Goal: Task Accomplishment & Management: Manage account settings

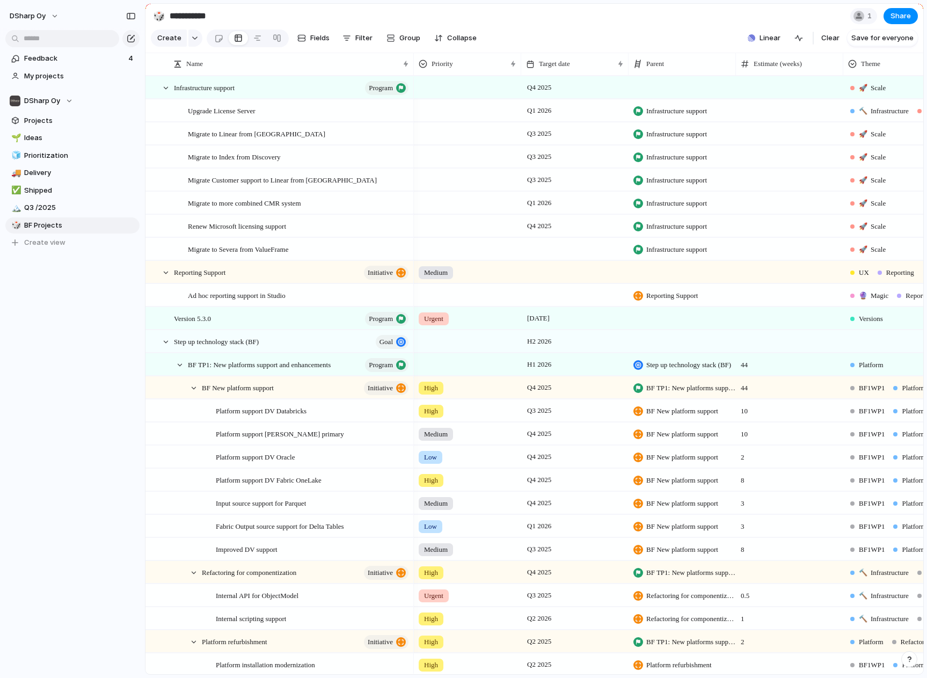
scroll to position [0, 162]
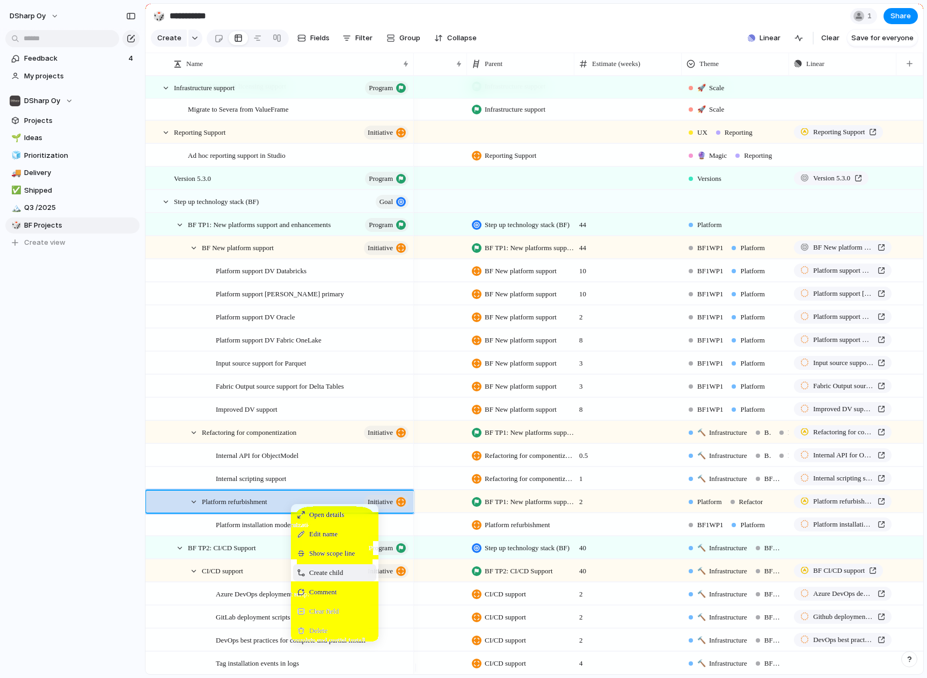
click at [320, 578] on span "Create child" at bounding box center [326, 573] width 34 height 11
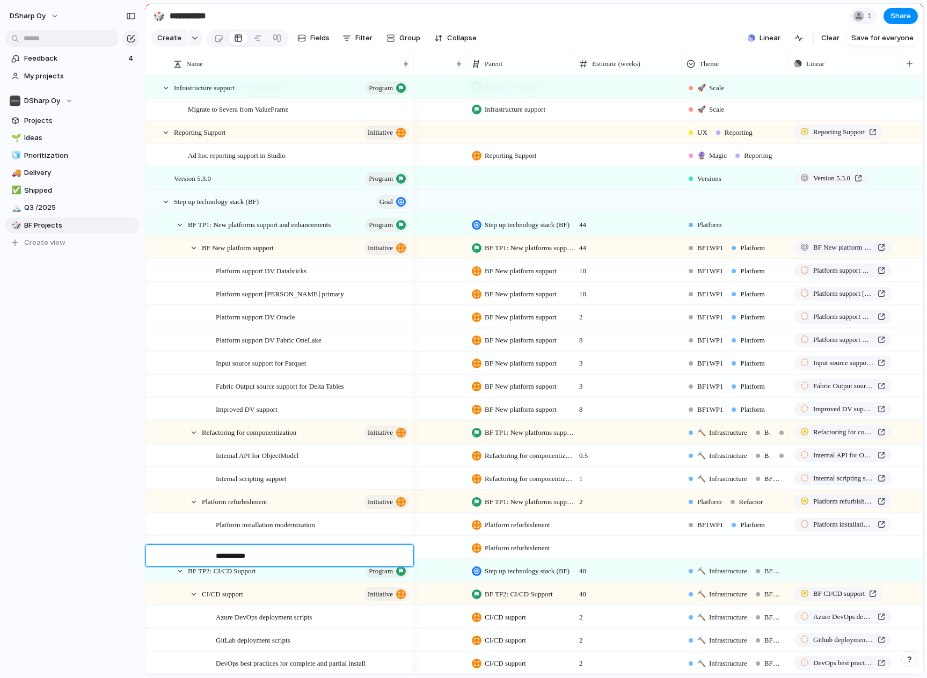
type textarea "******"
type textarea "**********"
click at [730, 555] on div at bounding box center [736, 546] width 106 height 18
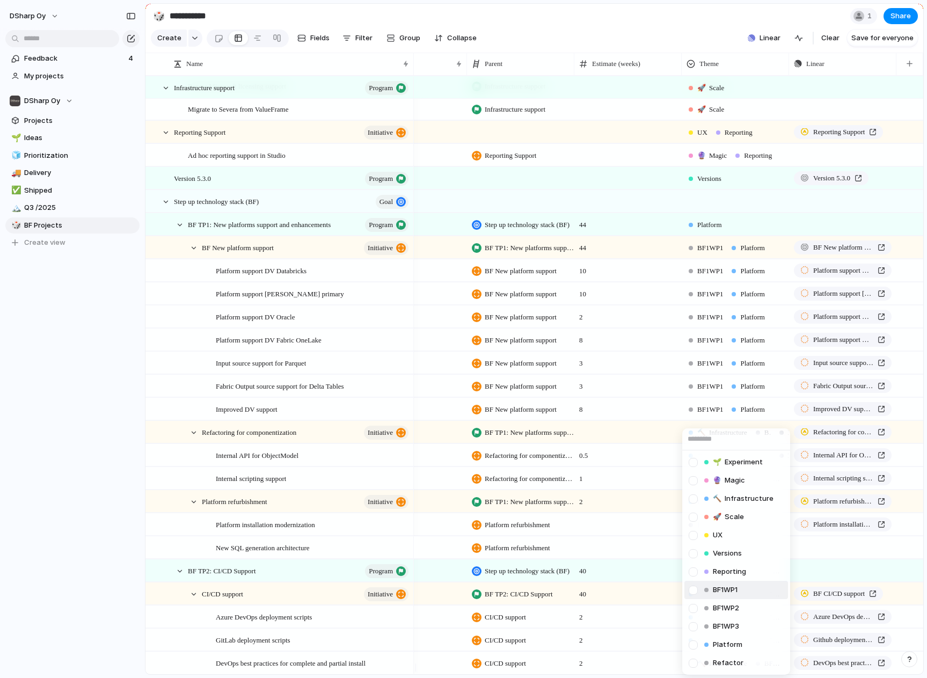
click at [736, 591] on span "BF1WP1" at bounding box center [725, 590] width 25 height 11
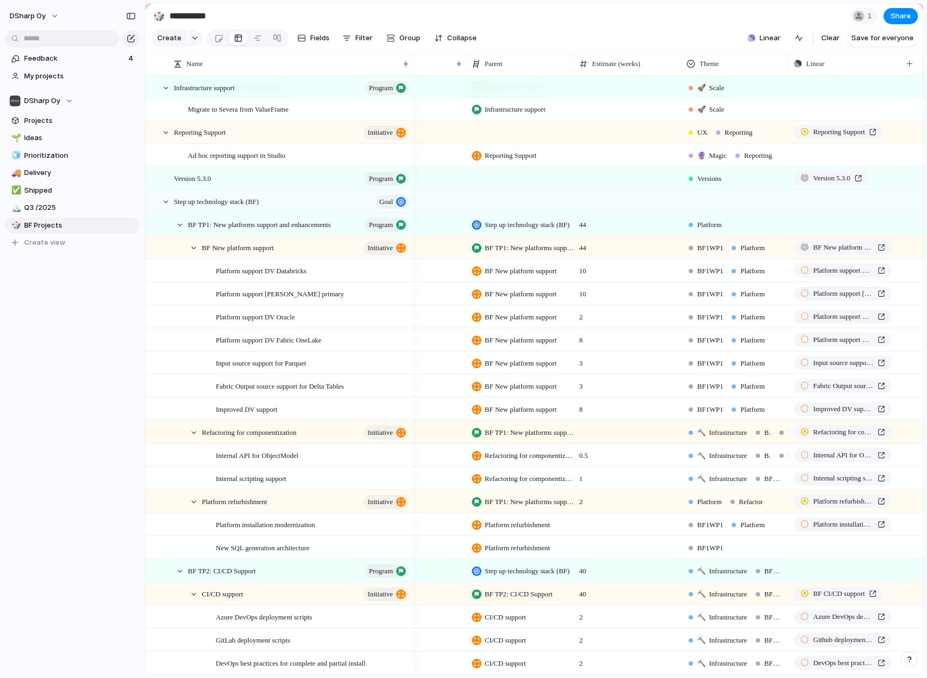
click at [723, 555] on div "BF1WP1" at bounding box center [706, 548] width 39 height 13
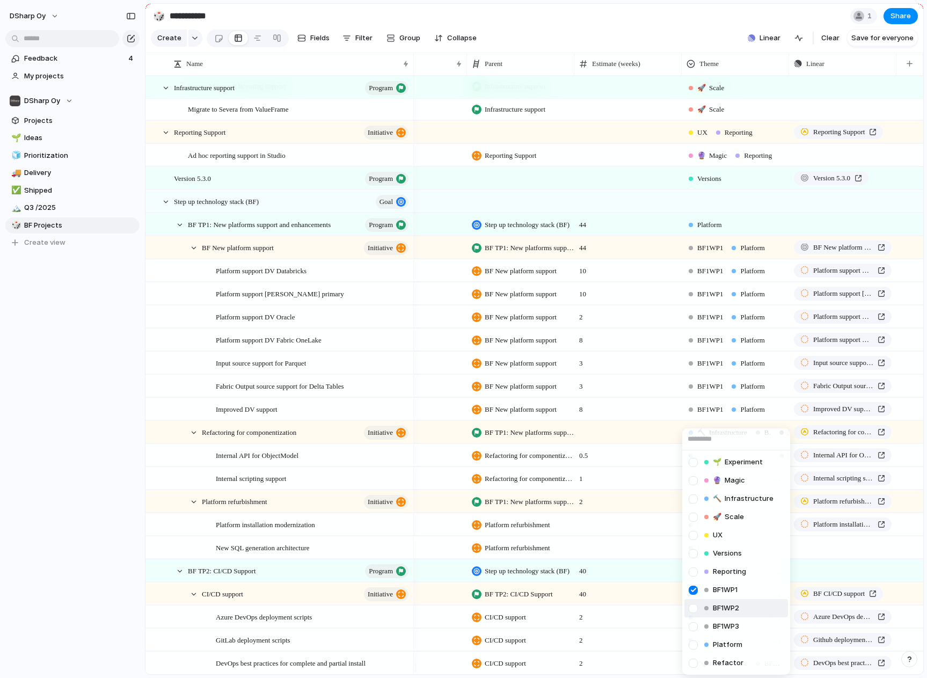
click at [724, 607] on span "BF1WP2" at bounding box center [726, 608] width 26 height 11
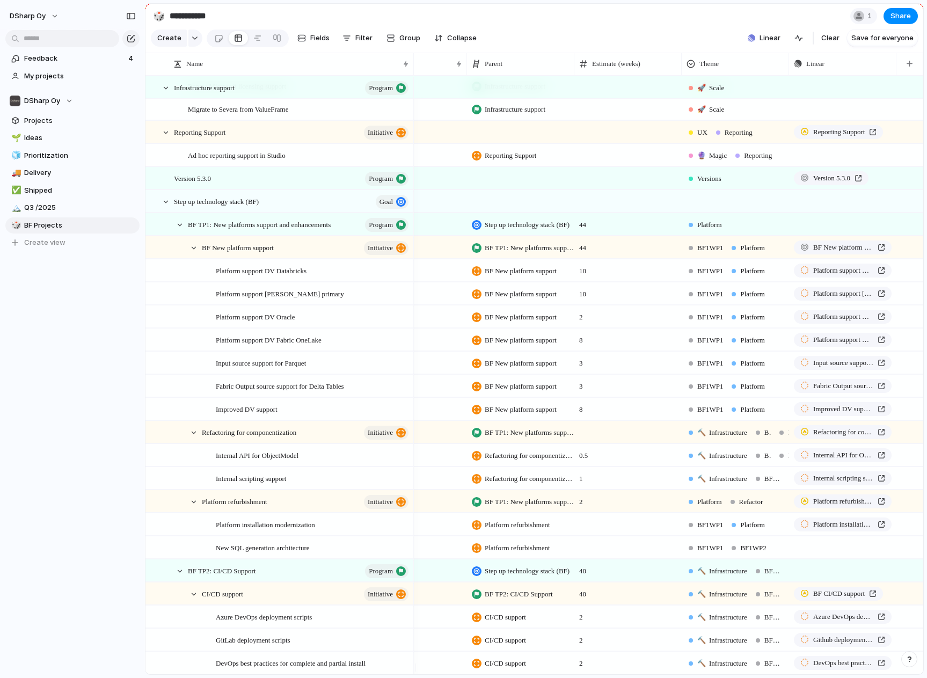
click at [722, 555] on div "BF1WP1" at bounding box center [706, 548] width 39 height 13
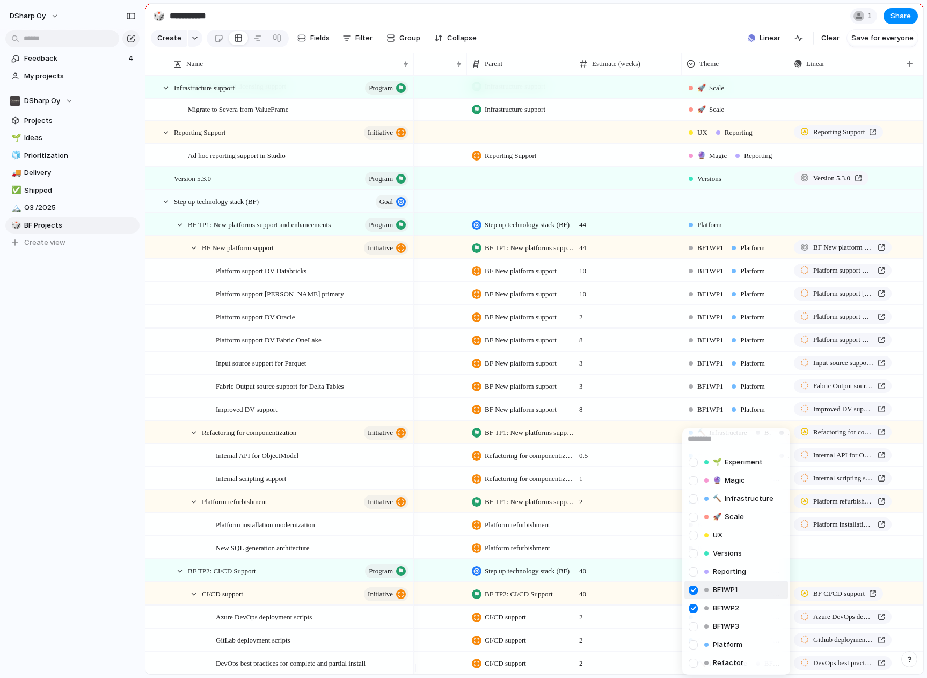
click at [696, 589] on div at bounding box center [693, 590] width 19 height 19
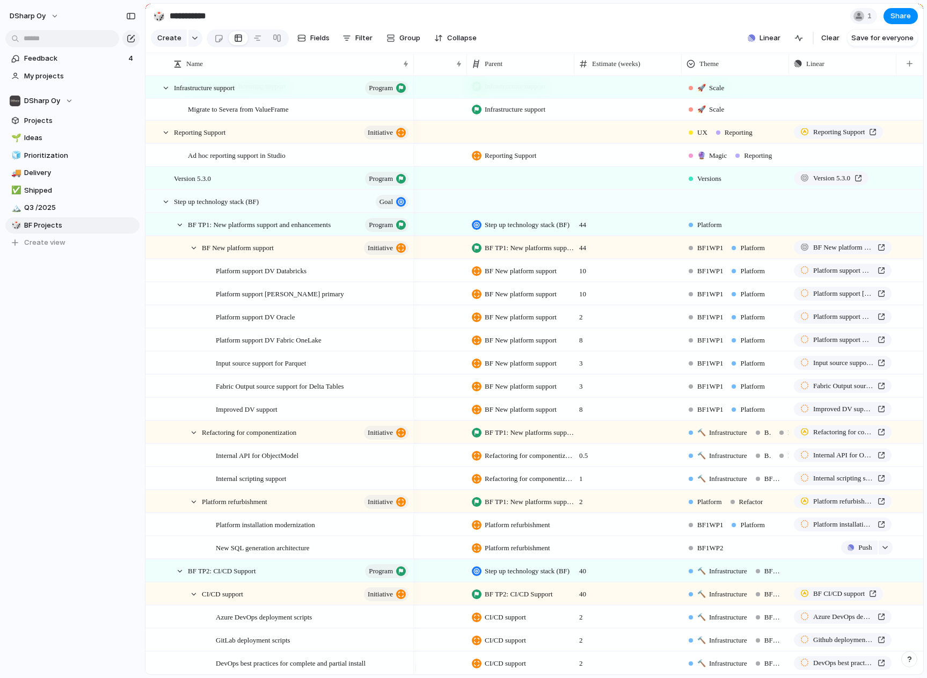
click at [827, 558] on div "Push" at bounding box center [843, 547] width 106 height 21
click at [745, 554] on div "BF1WP2" at bounding box center [736, 546] width 106 height 18
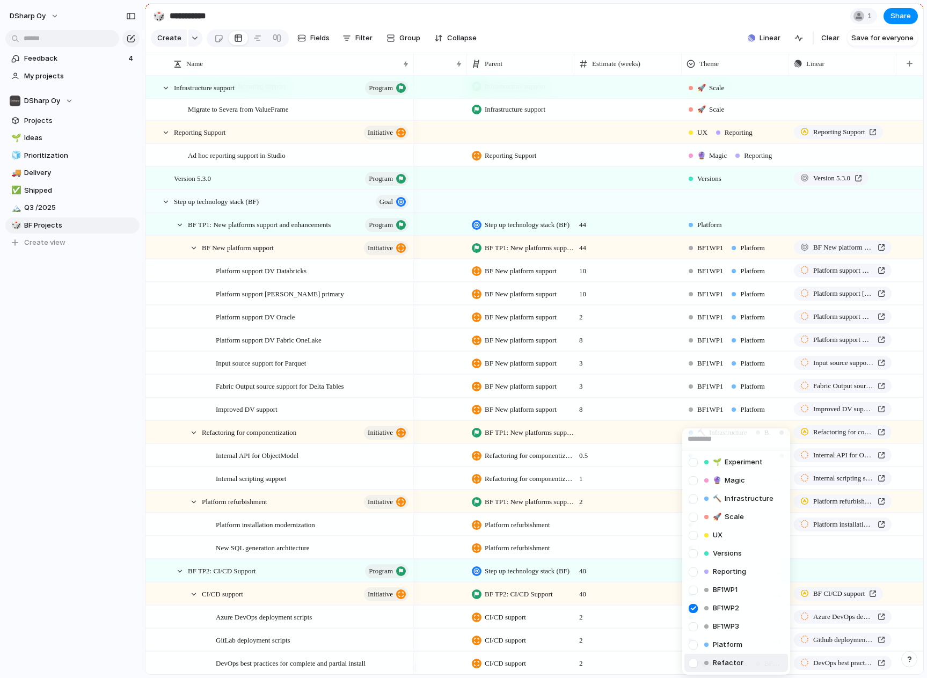
click at [732, 657] on div "Refactor" at bounding box center [723, 663] width 43 height 13
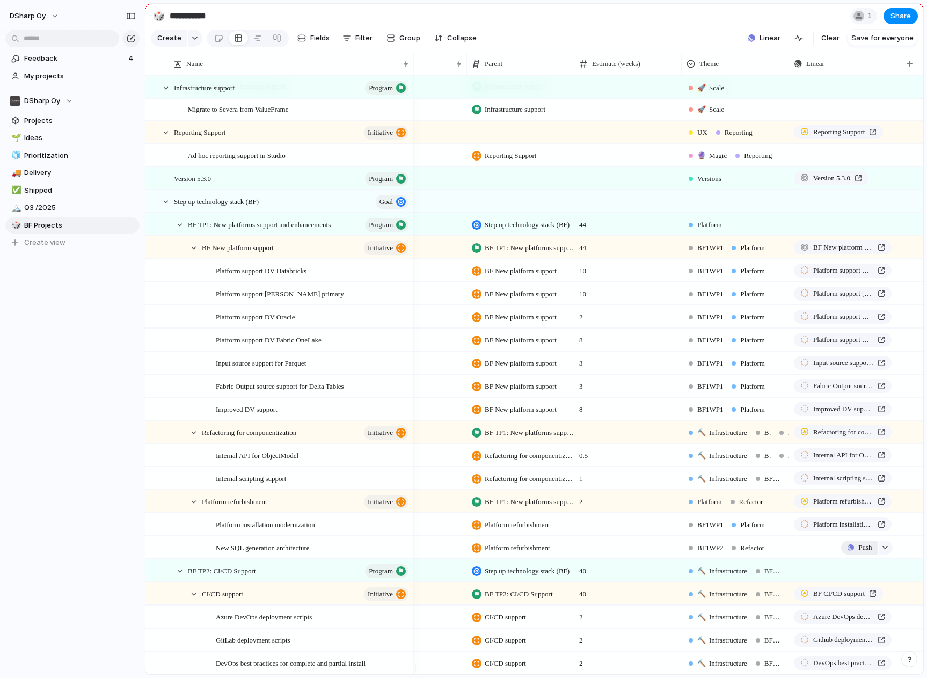
click at [859, 553] on span "Push" at bounding box center [865, 547] width 13 height 11
click at [858, 583] on span "Project" at bounding box center [849, 581] width 25 height 11
click at [846, 615] on span "DSharp Studio" at bounding box center [835, 620] width 49 height 11
click at [397, 555] on div at bounding box center [400, 548] width 18 height 14
click at [283, 554] on span "New SQL generation architecture" at bounding box center [263, 547] width 94 height 12
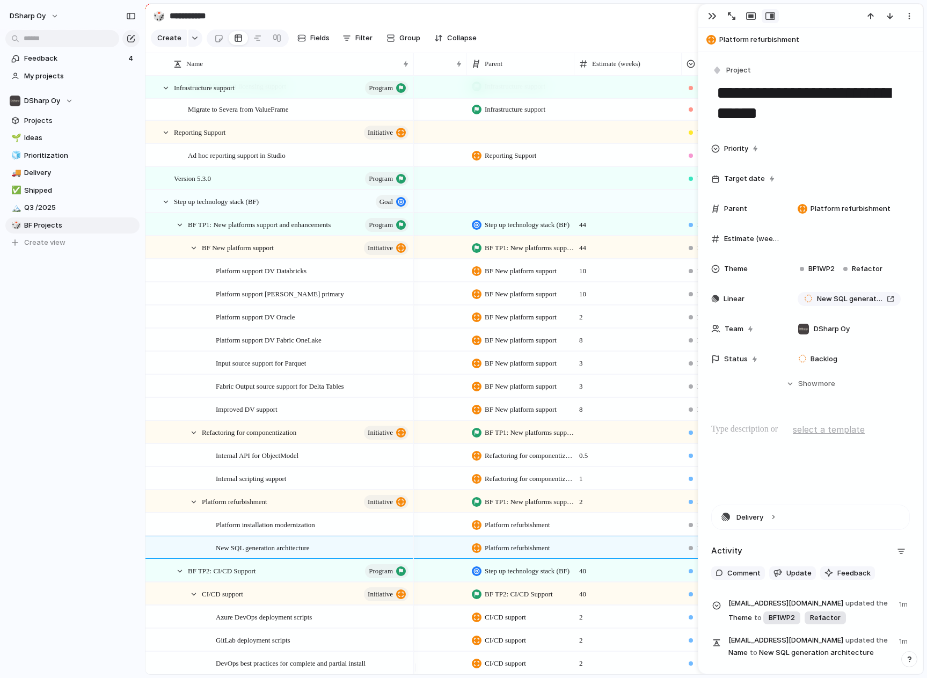
click at [749, 178] on span "Target date" at bounding box center [744, 178] width 41 height 11
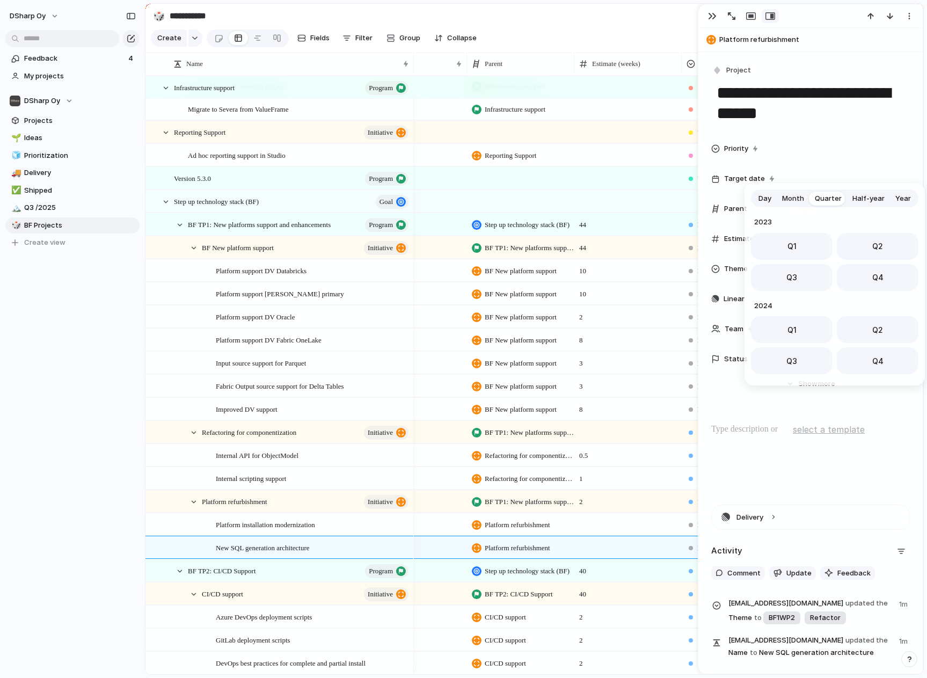
scroll to position [170, 0]
click at [798, 330] on button "Q1" at bounding box center [792, 326] width 82 height 27
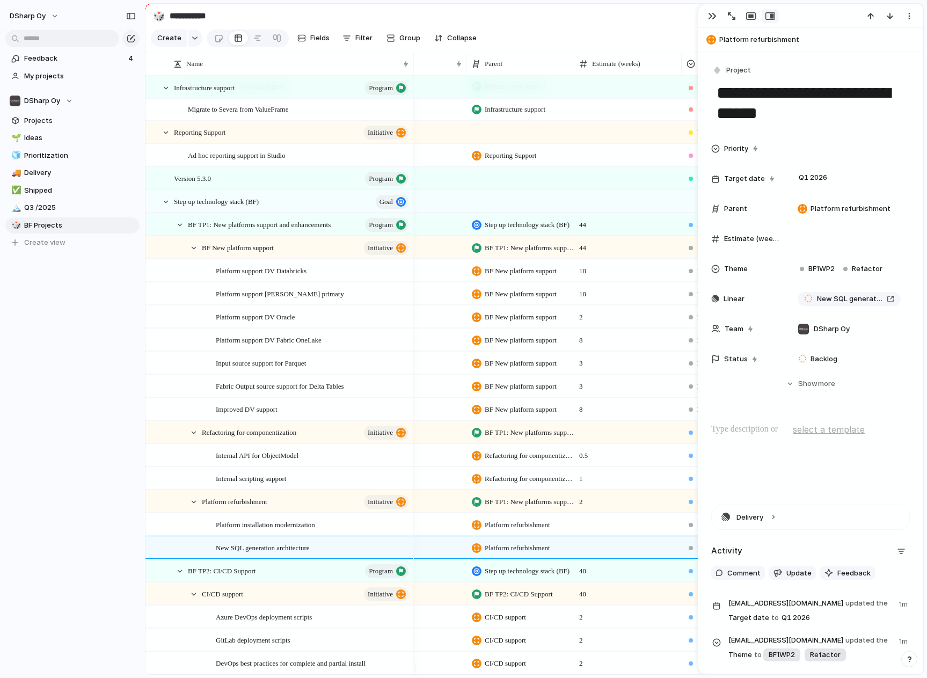
click at [775, 428] on p at bounding box center [811, 429] width 199 height 13
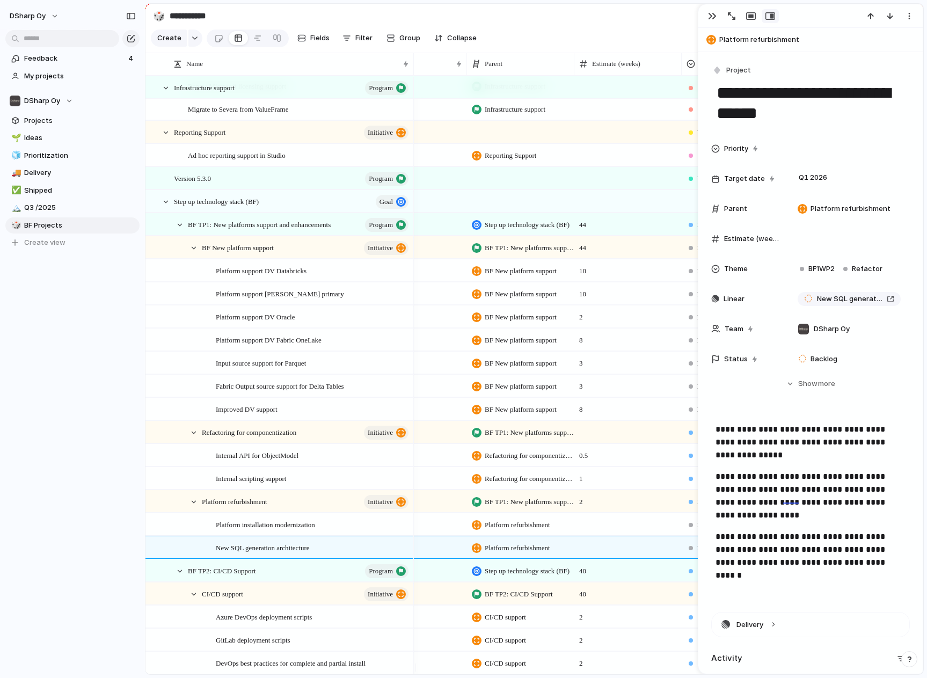
click at [735, 403] on div "Priority Target date Q1 2026 Parent Platform refurbishment Estimate (weeks) The…" at bounding box center [811, 273] width 199 height 271
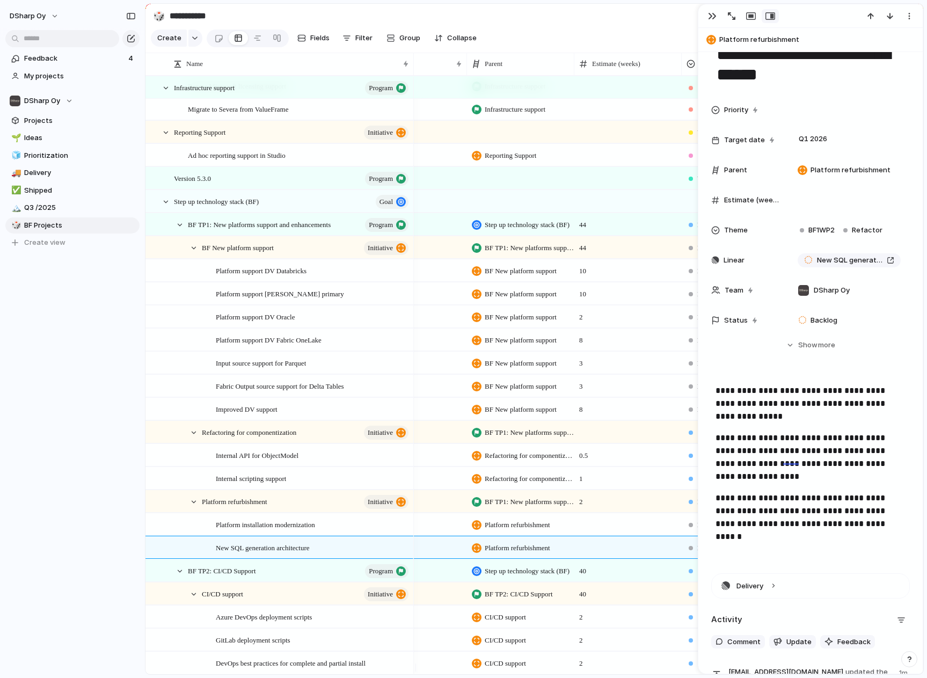
scroll to position [0, 0]
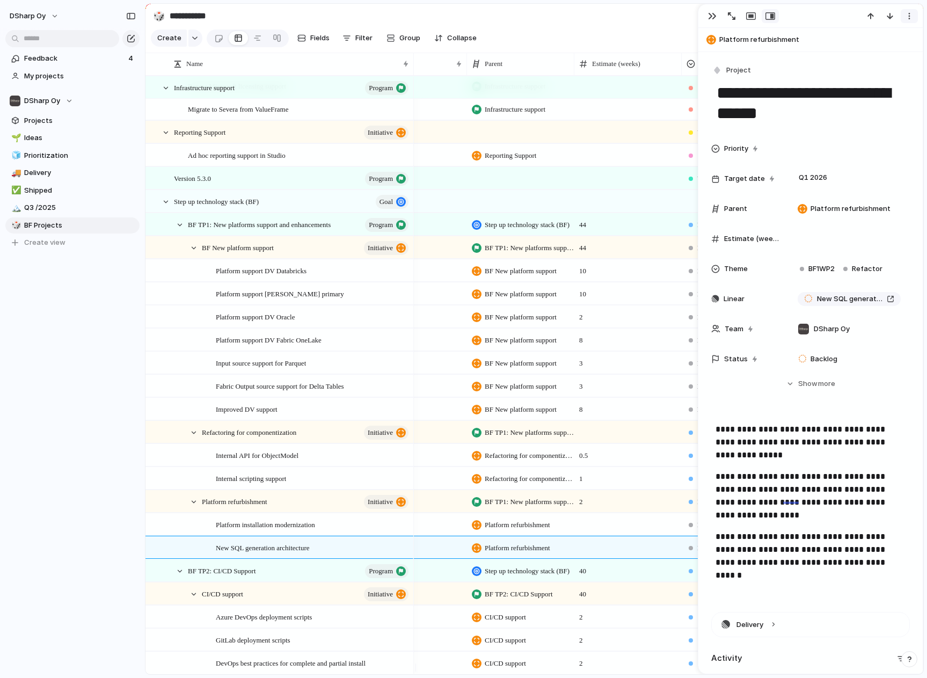
click at [912, 18] on div "button" at bounding box center [909, 16] width 9 height 9
click at [803, 380] on span "Show" at bounding box center [808, 384] width 19 height 11
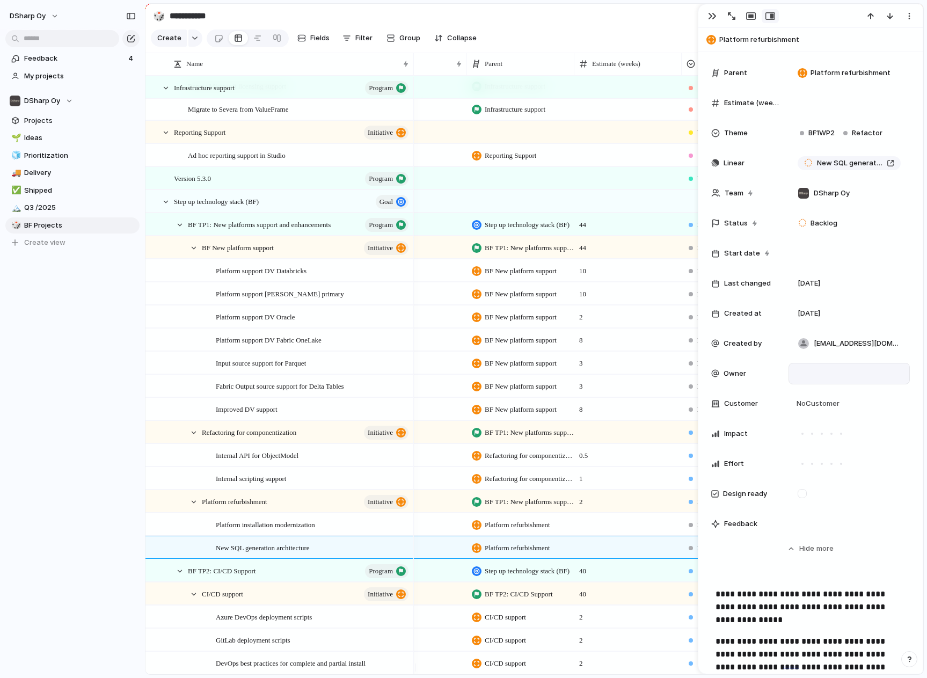
scroll to position [161, 0]
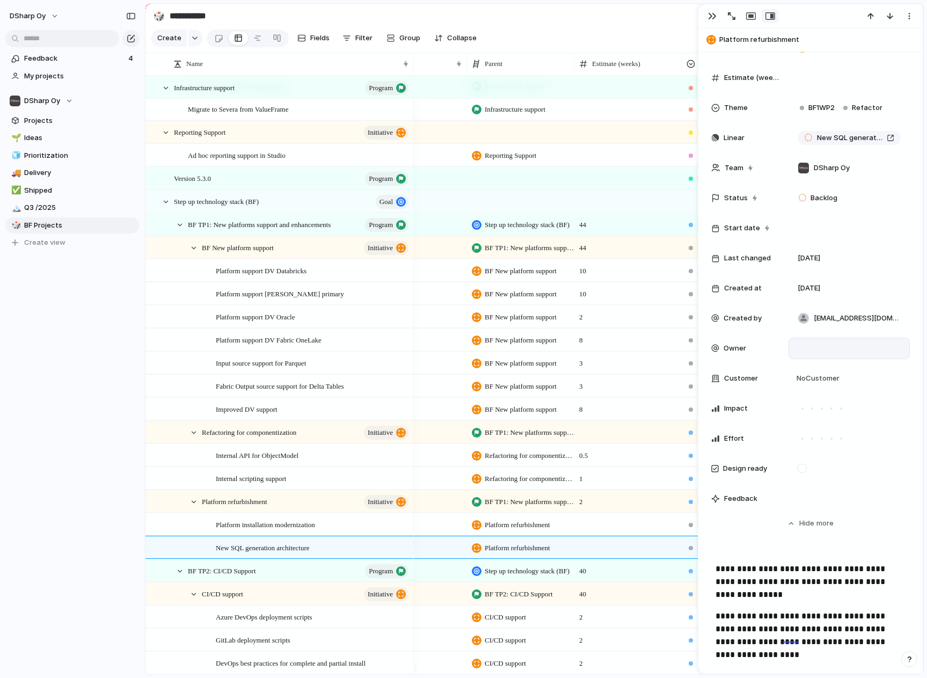
click at [807, 344] on div at bounding box center [850, 349] width 112 height 12
click at [834, 384] on span "[EMAIL_ADDRESS][DOMAIN_NAME]" at bounding box center [872, 386] width 115 height 11
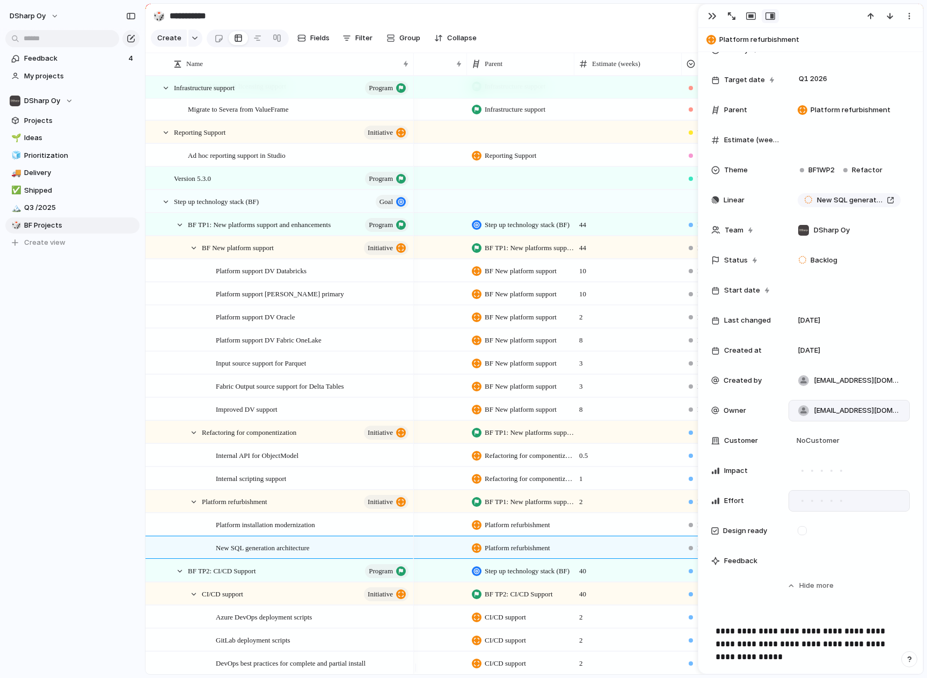
scroll to position [0, 0]
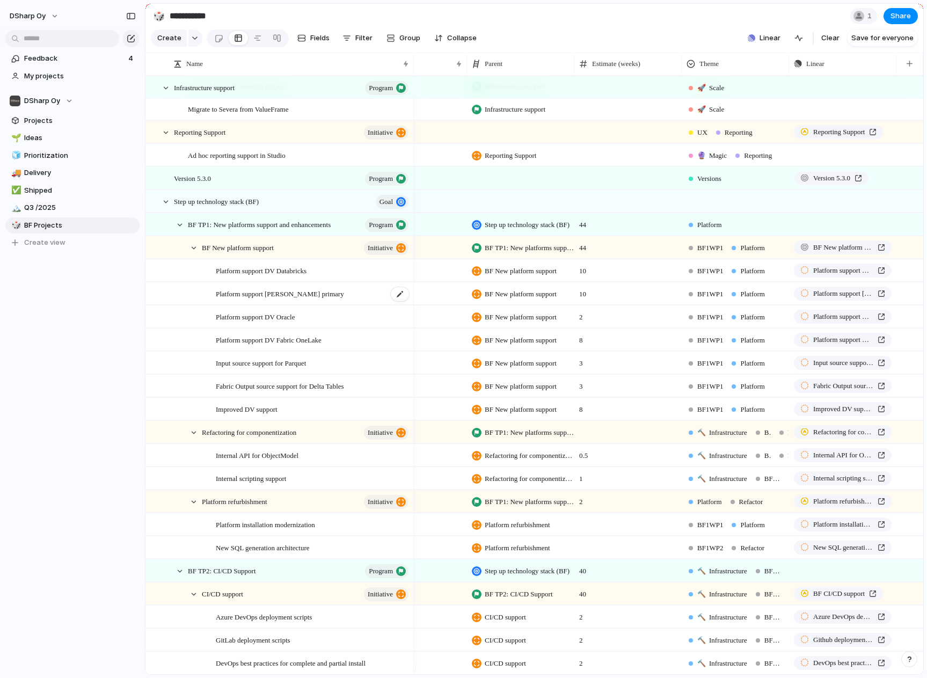
click at [275, 300] on span "Platform support [PERSON_NAME] primary" at bounding box center [280, 293] width 128 height 12
click at [99, 357] on div "DSharp Oy Feedback 4 My projects DSharp Oy Projects 🌱 Ideas 🧊 Prioritization 🚚 …" at bounding box center [72, 339] width 145 height 678
click at [868, 19] on span "1" at bounding box center [872, 16] width 8 height 11
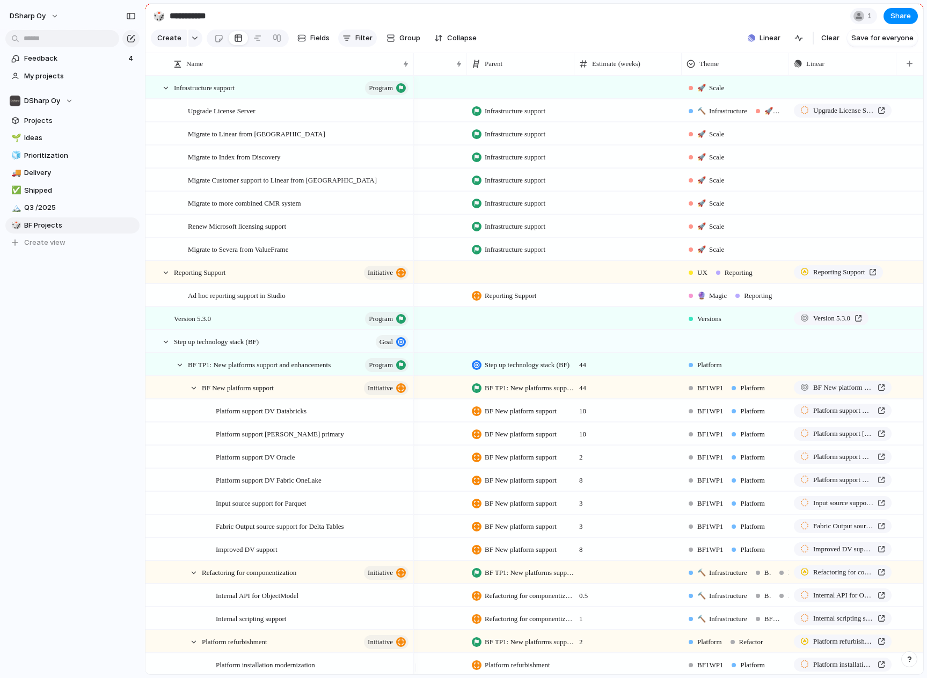
click at [364, 41] on span "Filter" at bounding box center [363, 38] width 17 height 11
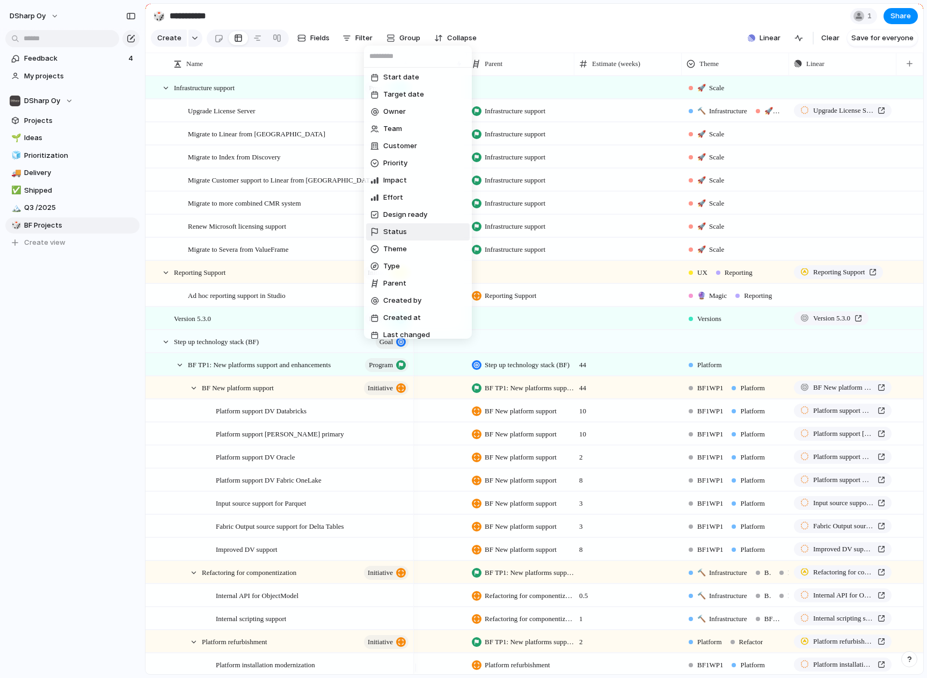
scroll to position [26, 0]
click at [415, 242] on li "Theme" at bounding box center [418, 241] width 104 height 17
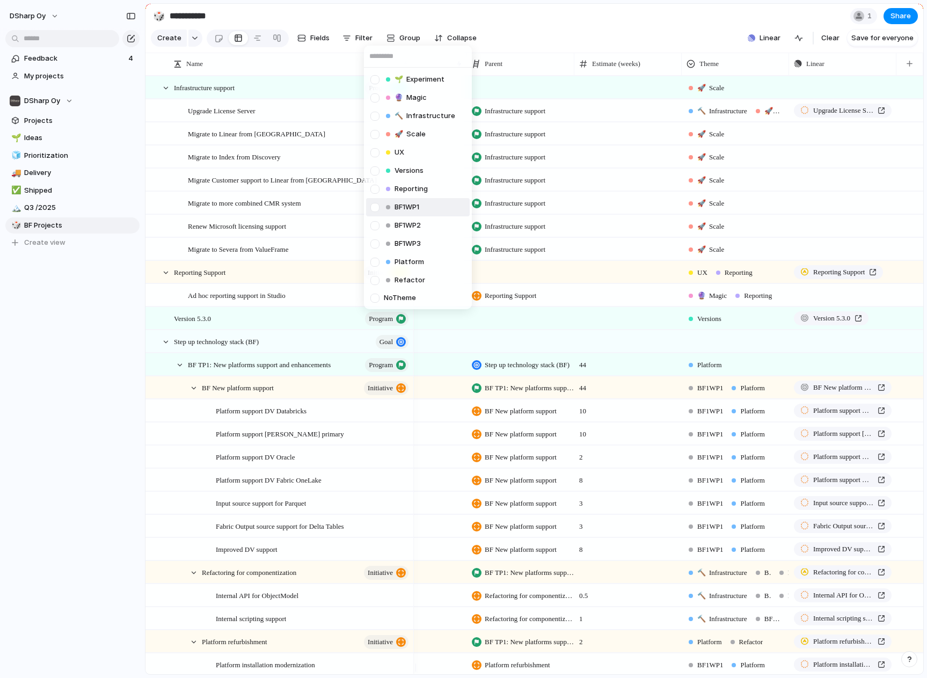
click at [376, 207] on div at bounding box center [375, 207] width 19 height 19
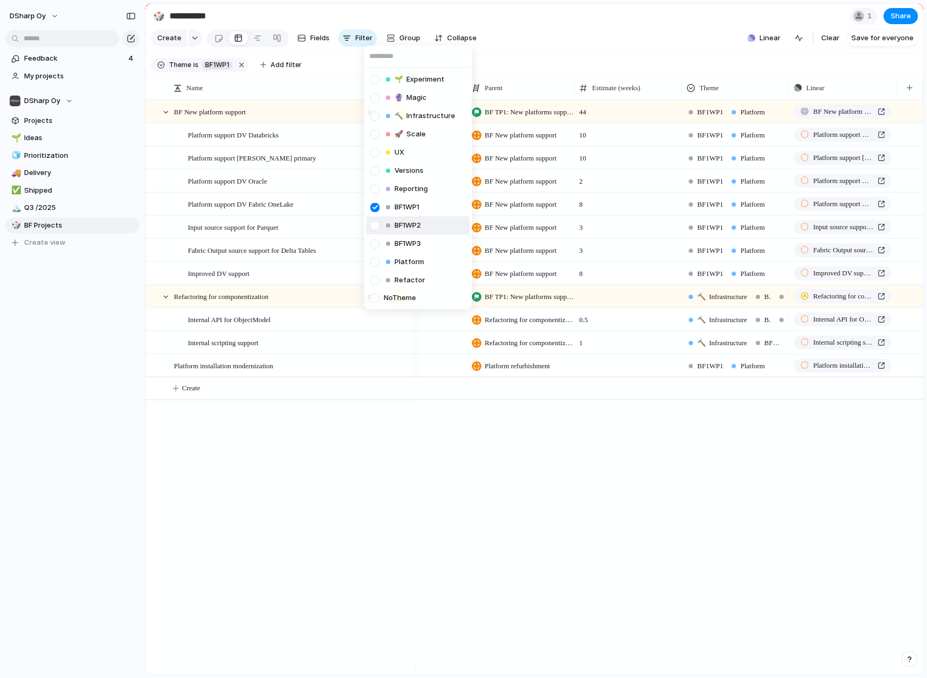
click at [376, 227] on div at bounding box center [375, 225] width 19 height 19
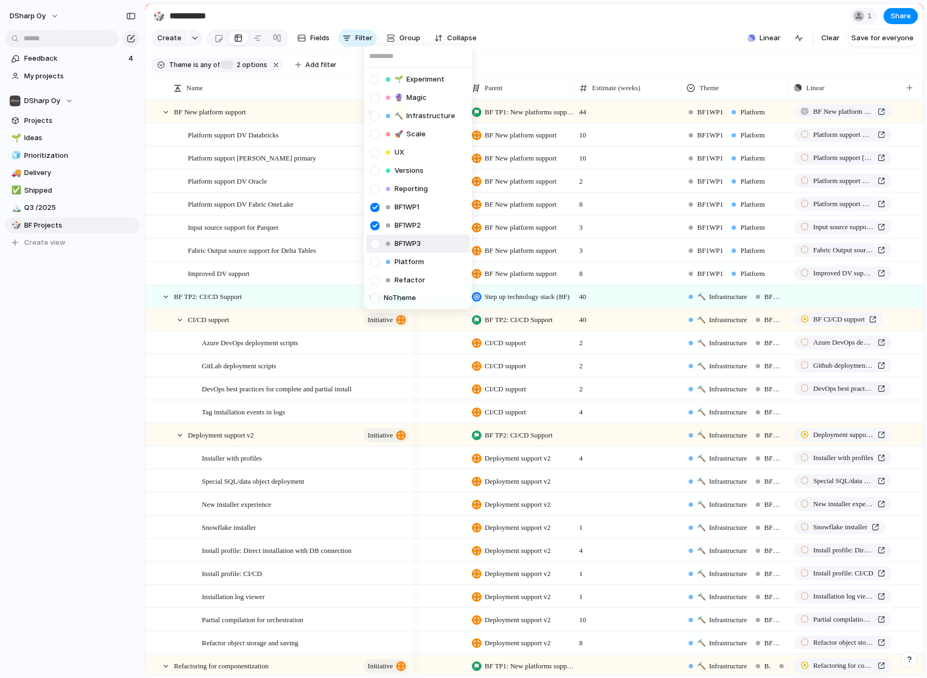
click at [375, 243] on div at bounding box center [375, 244] width 19 height 19
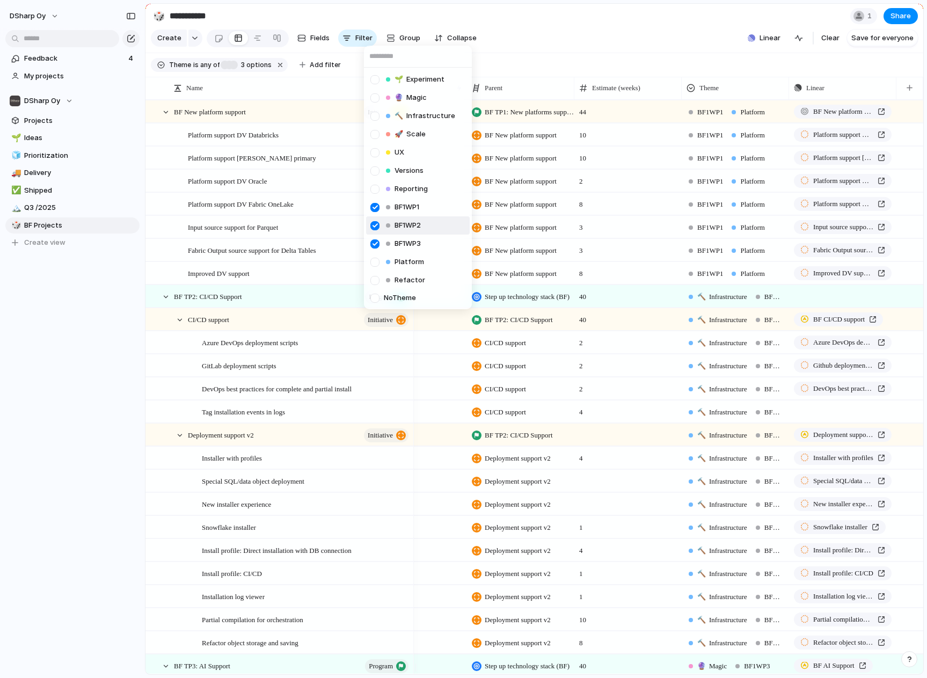
click at [550, 47] on div "🌱 Experiment 🔮 Magic 🔨 Infrastructure 🚀 Scale UX Versions Reporting BF1WP1 BF1W…" at bounding box center [463, 339] width 927 height 678
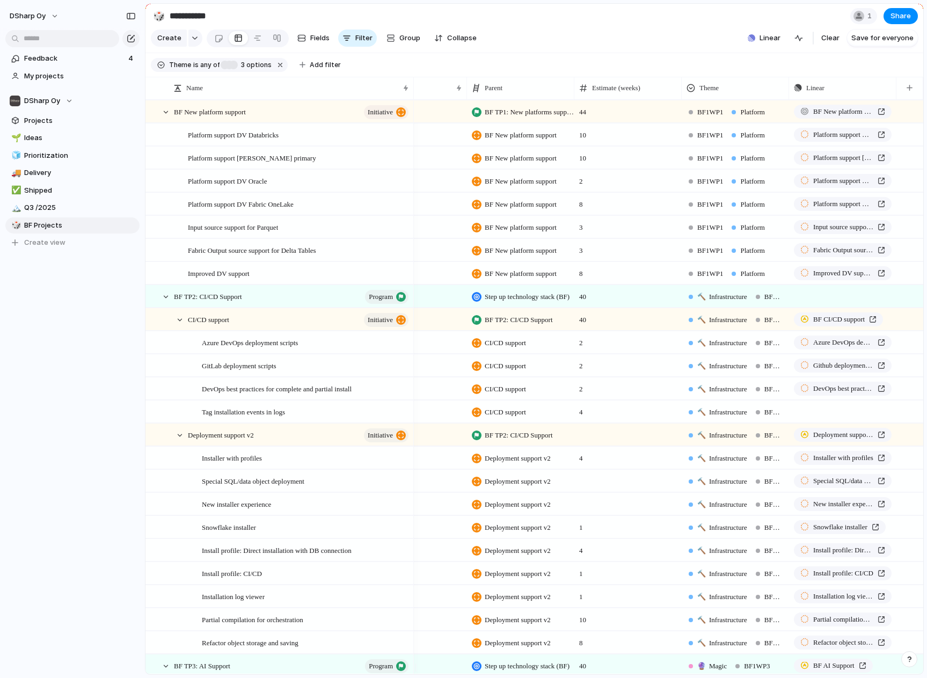
scroll to position [0, 0]
click at [514, 26] on section "**********" at bounding box center [535, 16] width 778 height 24
click at [180, 325] on div at bounding box center [180, 320] width 10 height 10
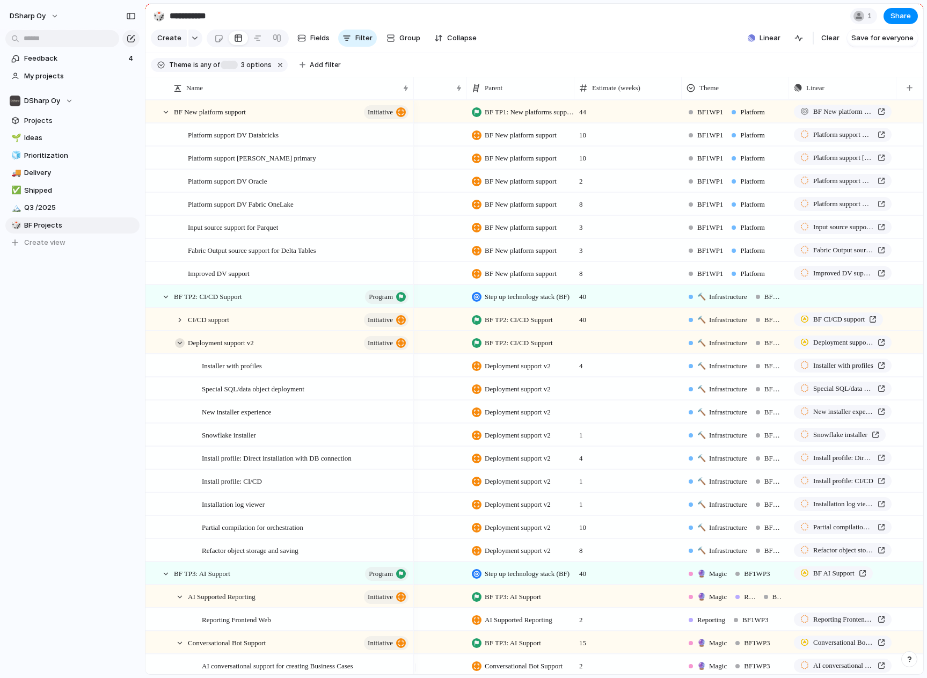
click at [179, 348] on div at bounding box center [180, 343] width 10 height 10
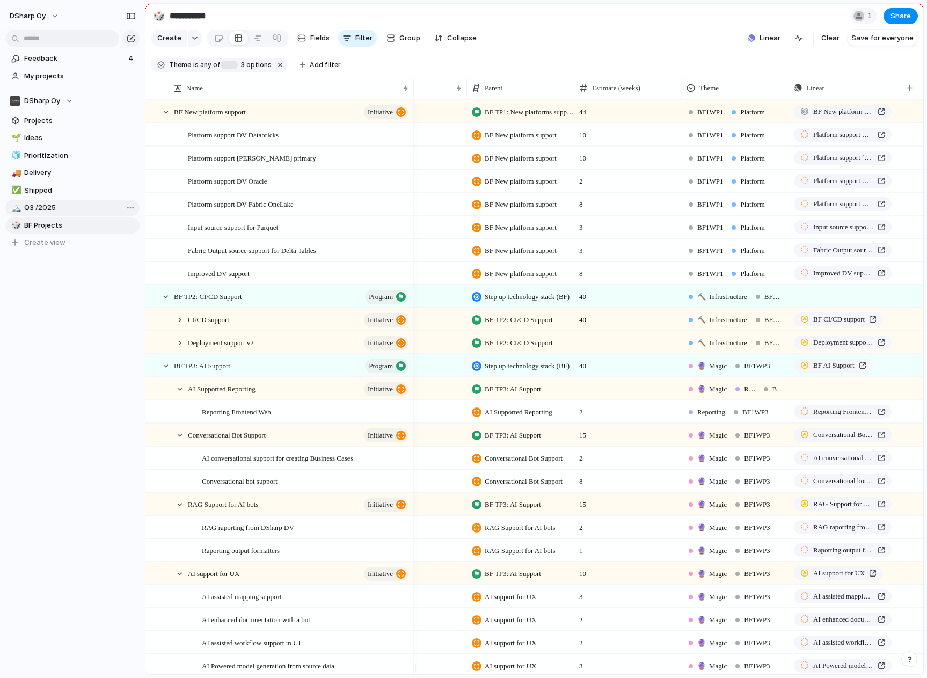
click at [52, 204] on span "Q3 /2025" at bounding box center [80, 207] width 112 height 11
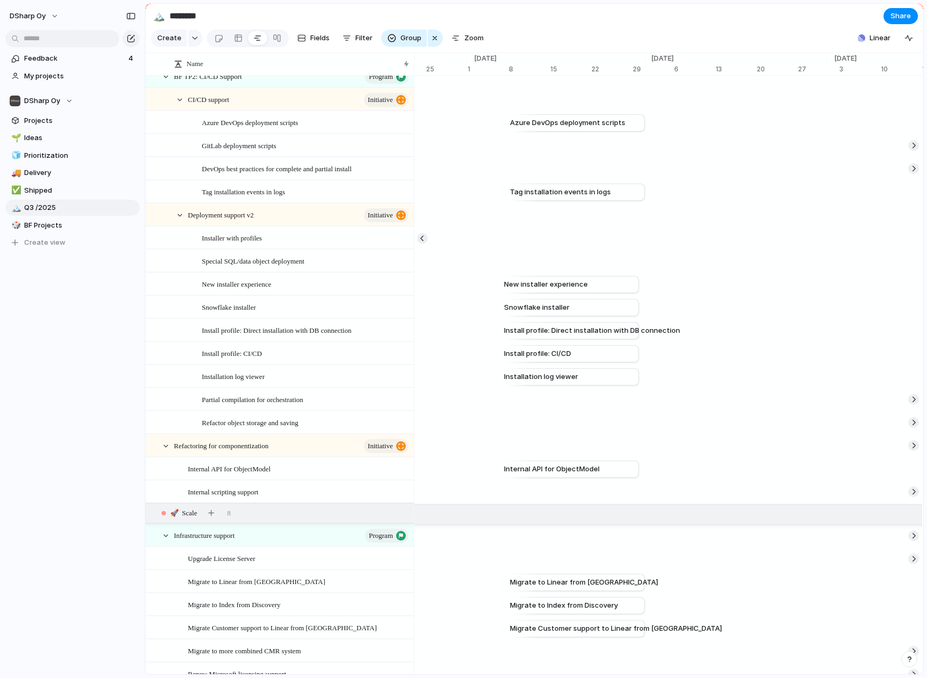
scroll to position [537, 0]
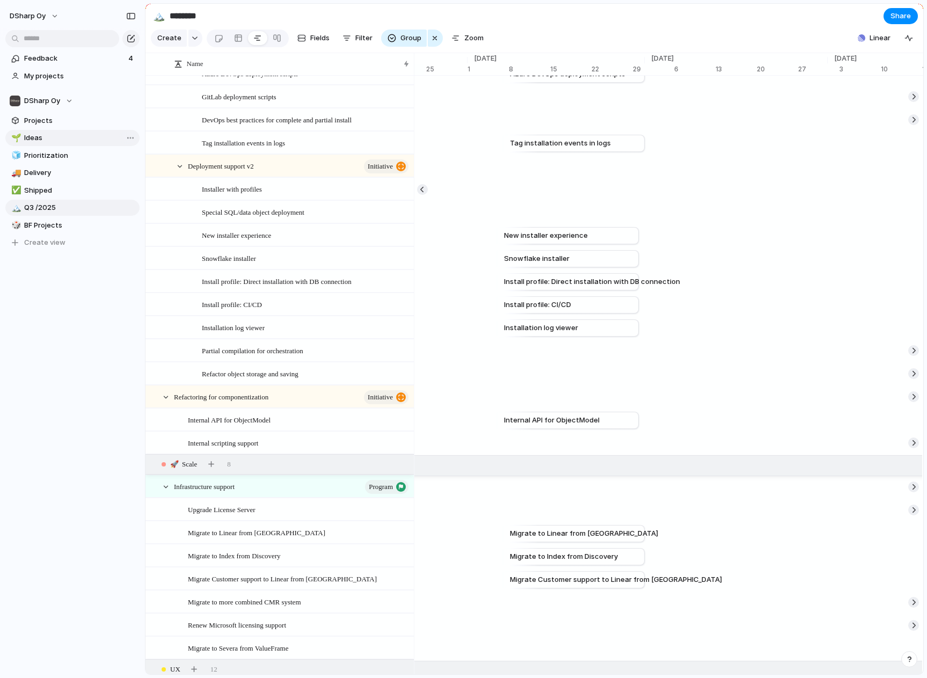
click at [50, 138] on span "Ideas" at bounding box center [80, 138] width 112 height 11
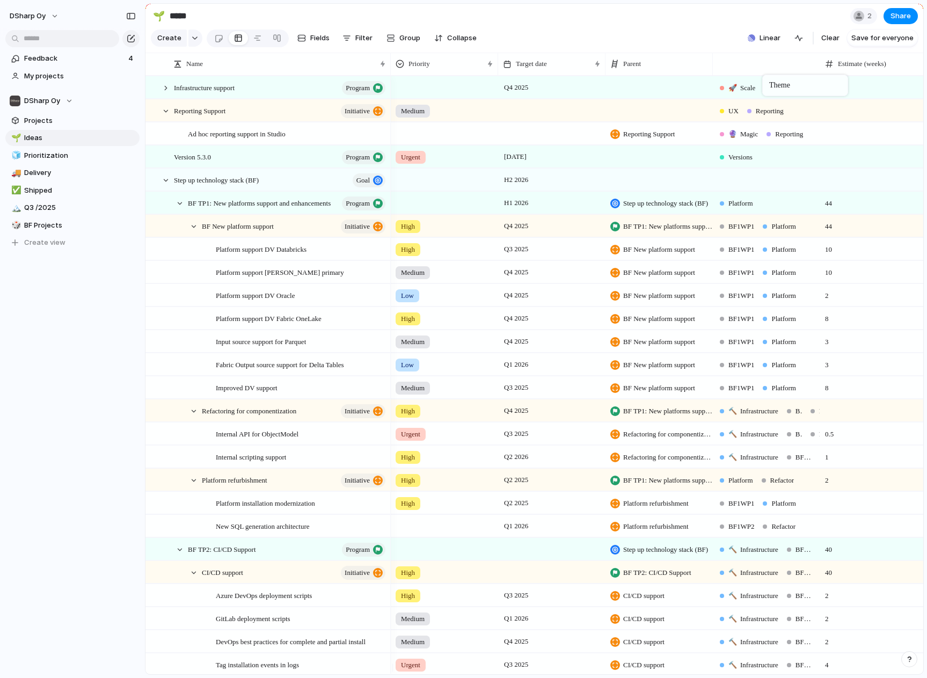
drag, startPoint x: 848, startPoint y: 72, endPoint x: 768, endPoint y: 77, distance: 80.2
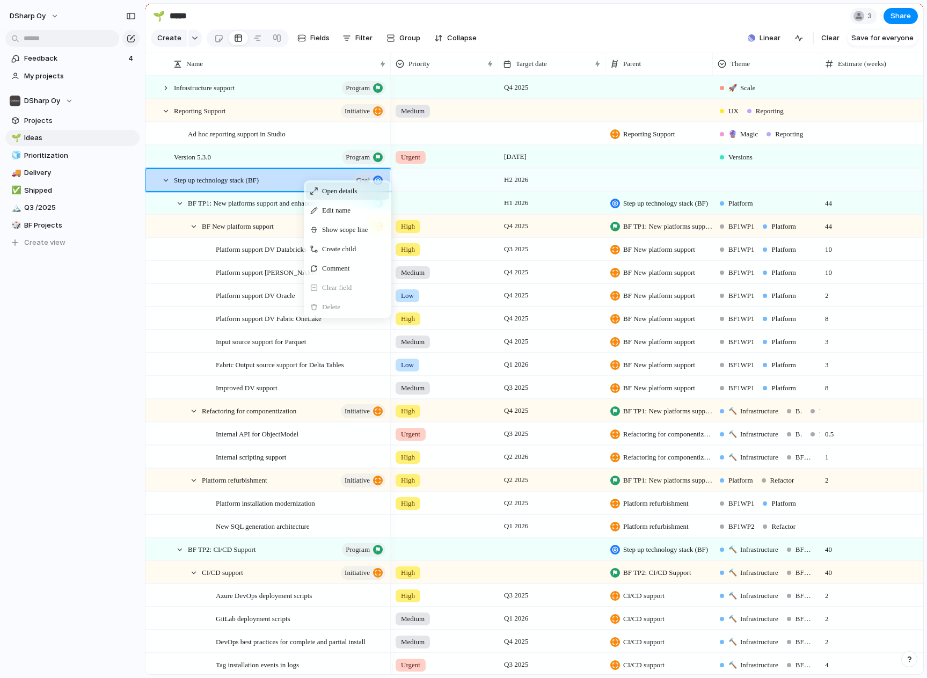
click at [345, 197] on span "Open details" at bounding box center [339, 191] width 35 height 11
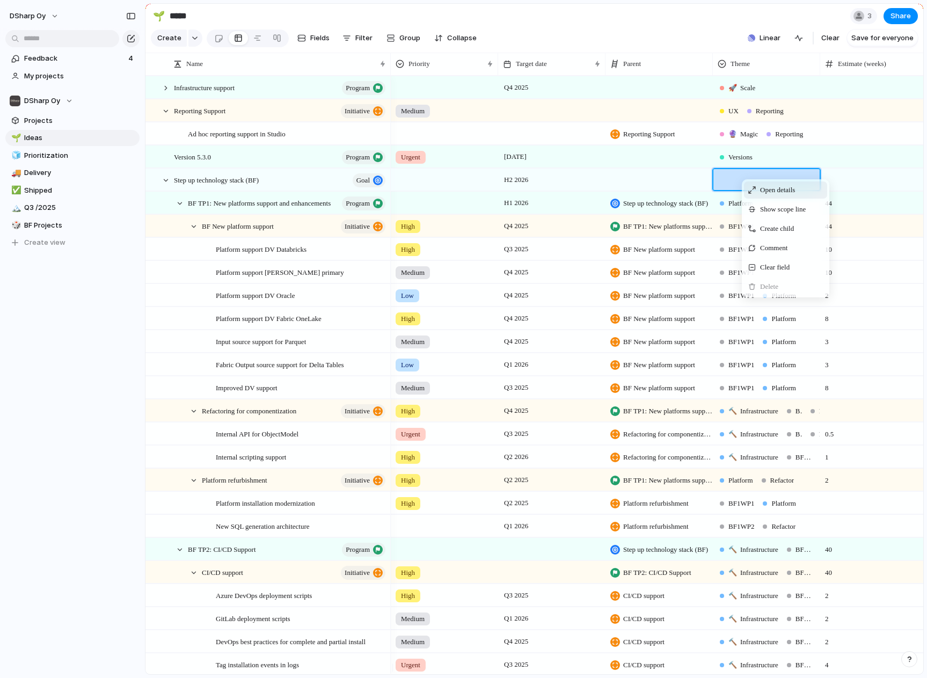
click at [775, 195] on span "Open details" at bounding box center [777, 190] width 35 height 11
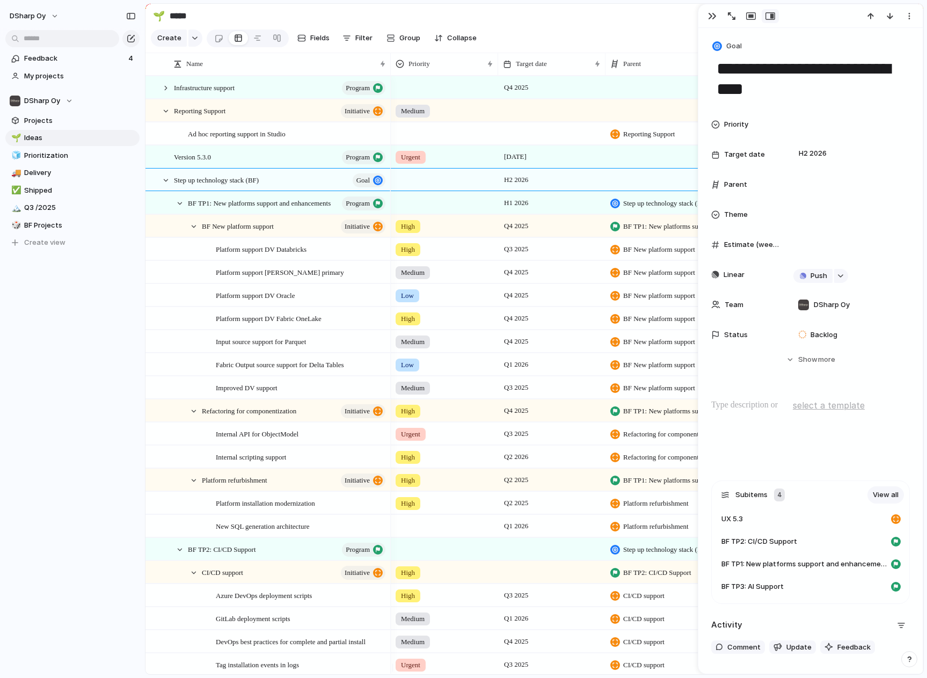
click at [739, 215] on span "Theme" at bounding box center [736, 214] width 24 height 11
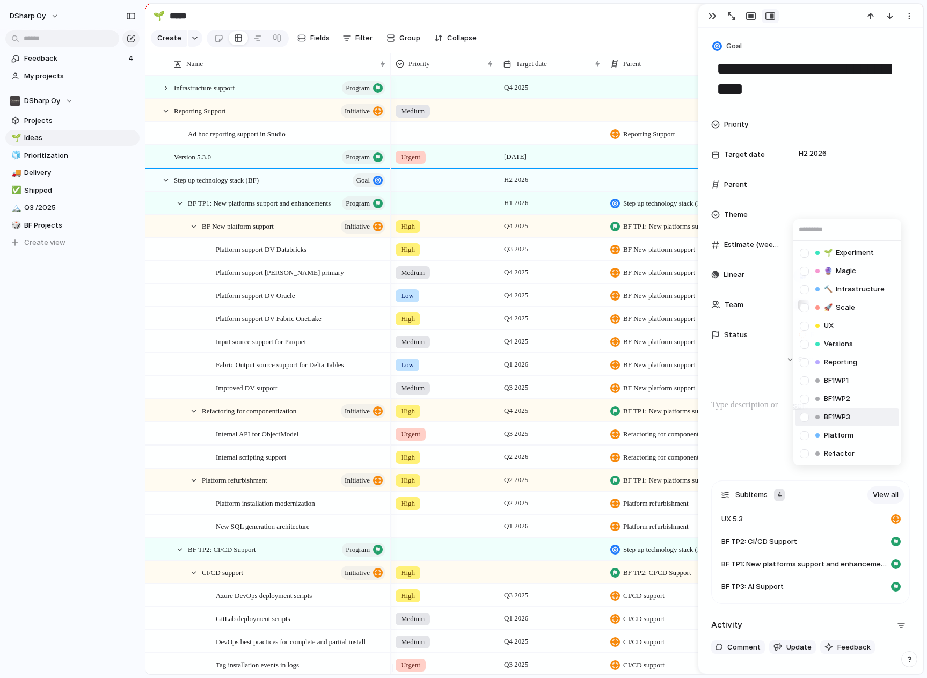
drag, startPoint x: 802, startPoint y: 416, endPoint x: 804, endPoint y: 408, distance: 7.8
click at [802, 415] on div at bounding box center [804, 417] width 19 height 19
click at [805, 404] on div at bounding box center [804, 405] width 19 height 19
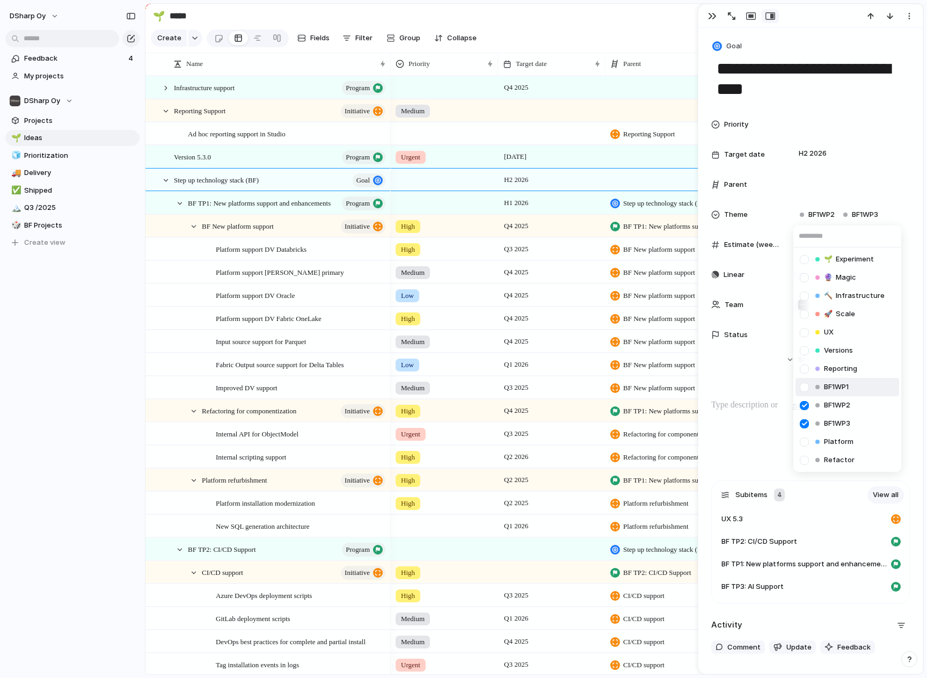
click at [807, 393] on div at bounding box center [804, 387] width 19 height 19
click at [621, 34] on div "🌱 Experiment 🔮 Magic 🔨 Infrastructure 🚀 Scale UX Versions Reporting BF1WP1 BF1W…" at bounding box center [463, 339] width 927 height 678
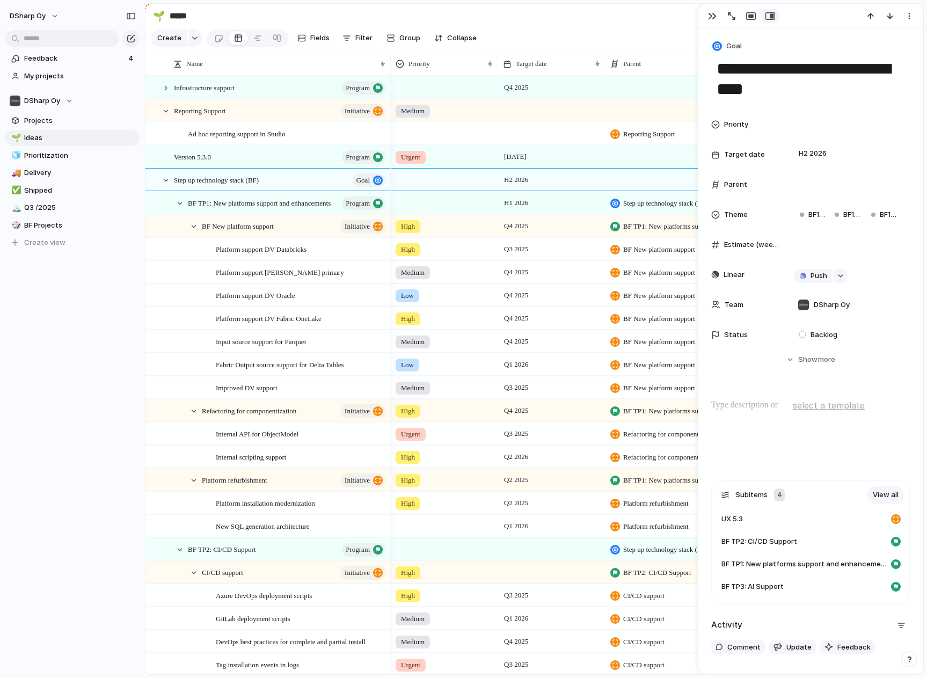
click at [624, 24] on section "🌱 ***** 3 Share" at bounding box center [535, 16] width 778 height 24
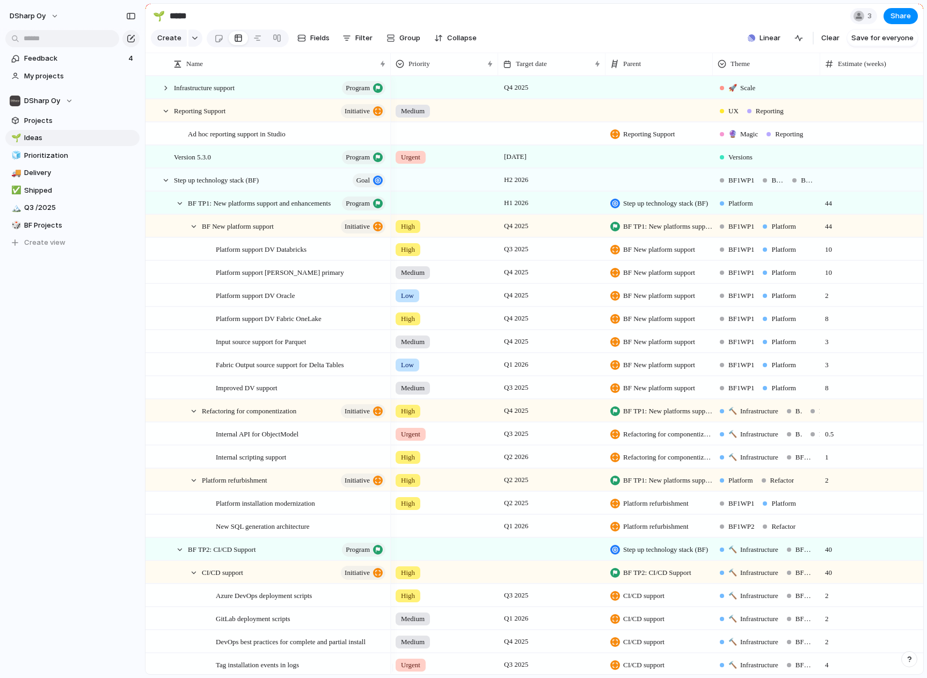
click at [776, 210] on div "Platform" at bounding box center [767, 201] width 106 height 18
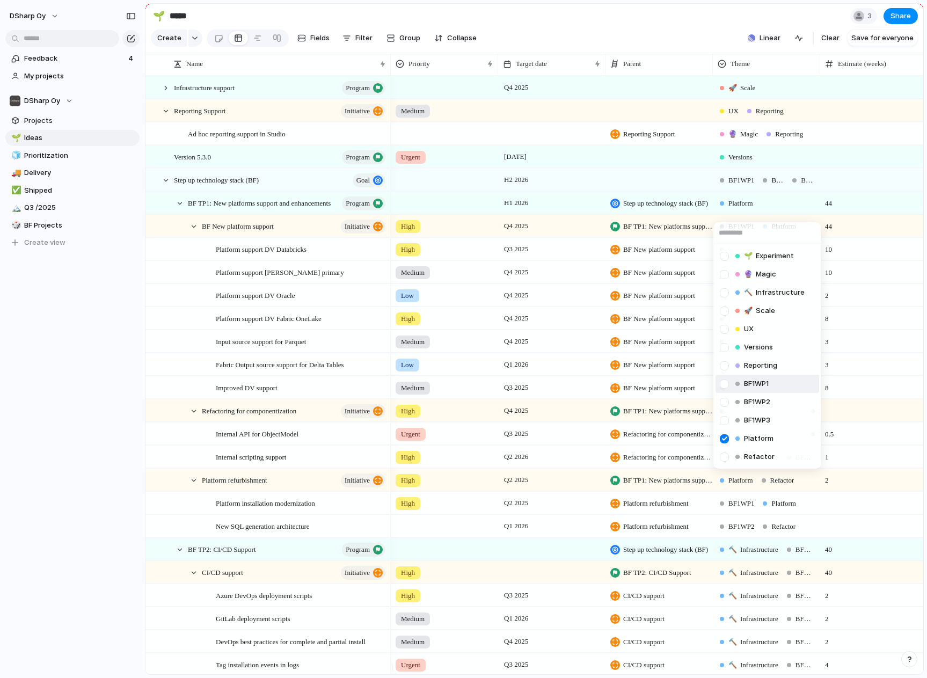
click at [728, 386] on div at bounding box center [724, 384] width 19 height 19
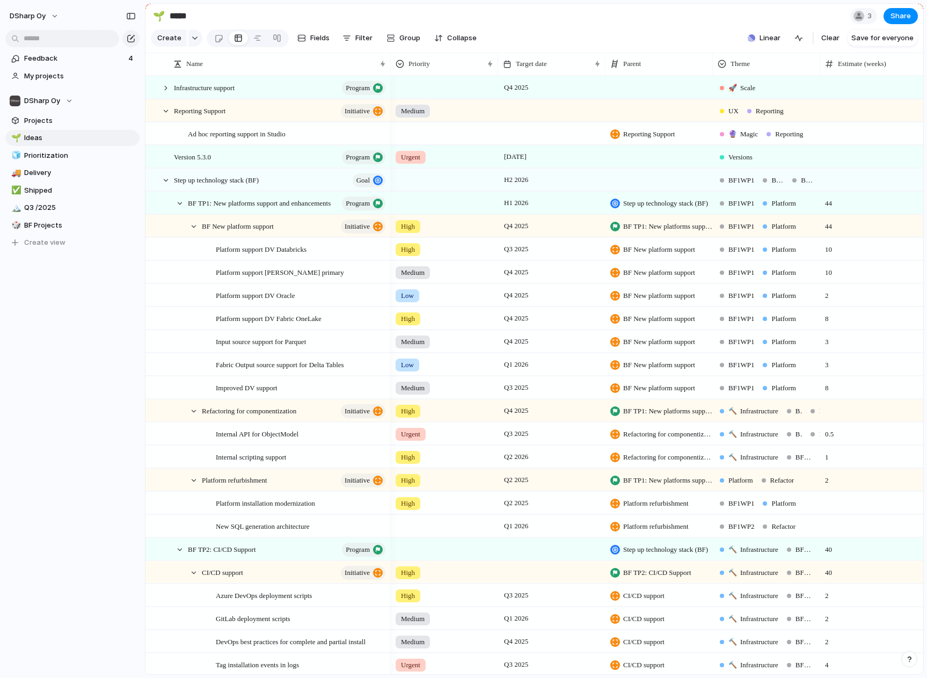
click at [660, 48] on div "🌱 Experiment 🔮 Magic 🔨 Infrastructure 🚀 Scale UX Versions Reporting BF1WP1 BF1W…" at bounding box center [463, 339] width 927 height 678
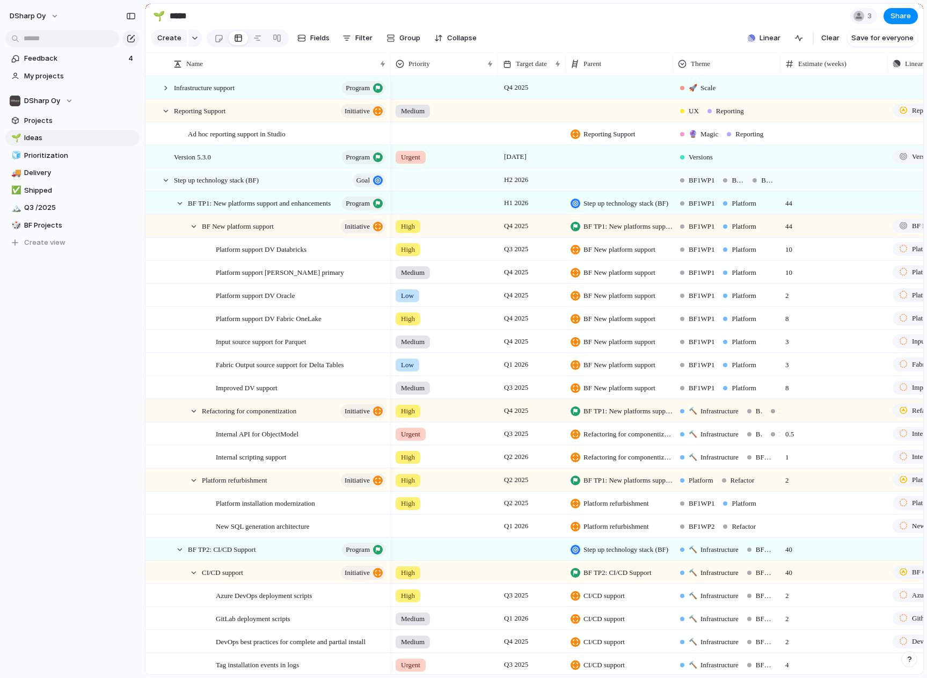
drag, startPoint x: 605, startPoint y: 70, endPoint x: 565, endPoint y: 70, distance: 39.7
click at [565, 70] on div at bounding box center [565, 64] width 5 height 23
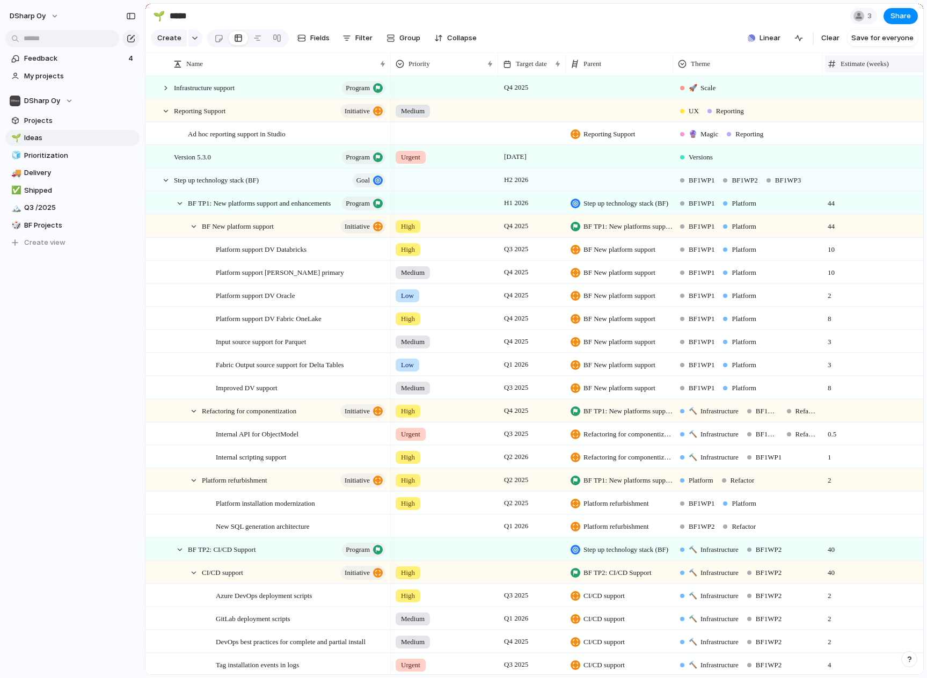
drag, startPoint x: 782, startPoint y: 68, endPoint x: 824, endPoint y: 65, distance: 42.5
click at [824, 65] on div at bounding box center [822, 64] width 5 height 23
click at [772, 487] on div "Platform Refactor" at bounding box center [748, 478] width 149 height 18
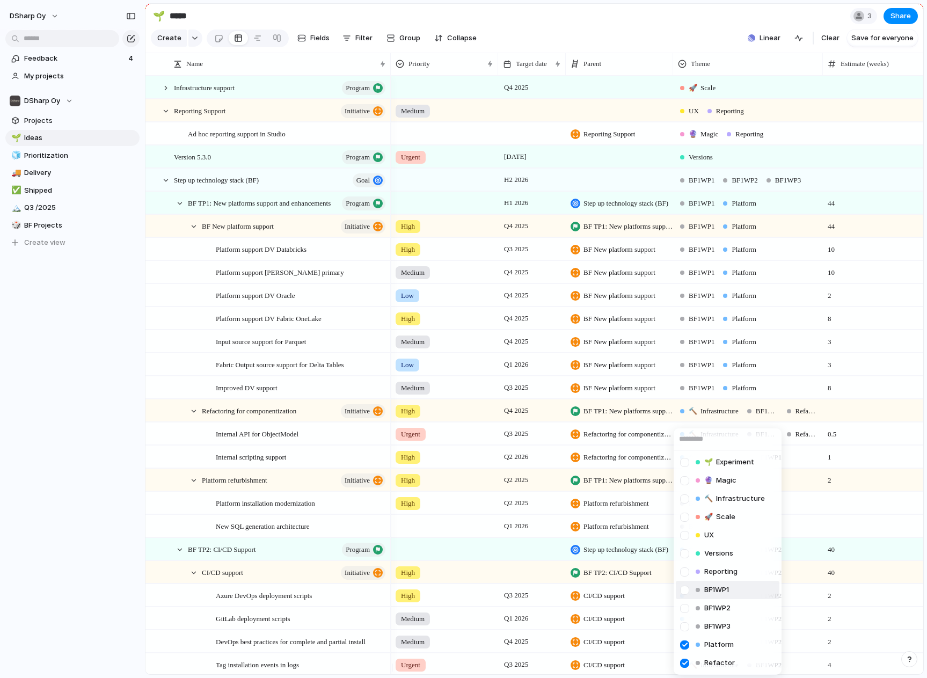
click at [731, 589] on div "BF1WP1" at bounding box center [713, 590] width 38 height 13
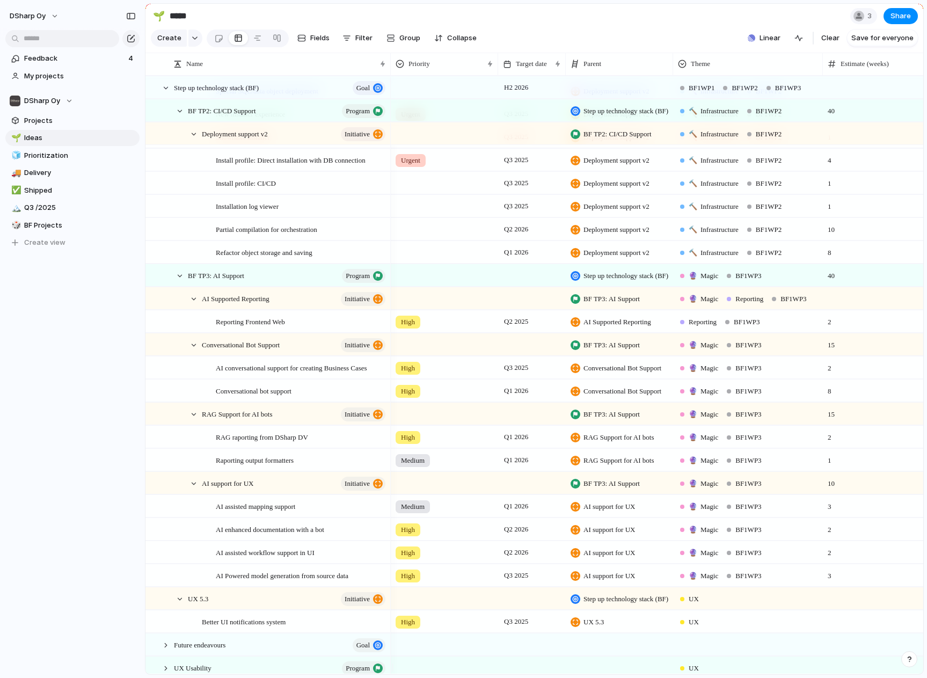
scroll to position [644, 0]
click at [55, 221] on span "BF Projects" at bounding box center [80, 225] width 112 height 11
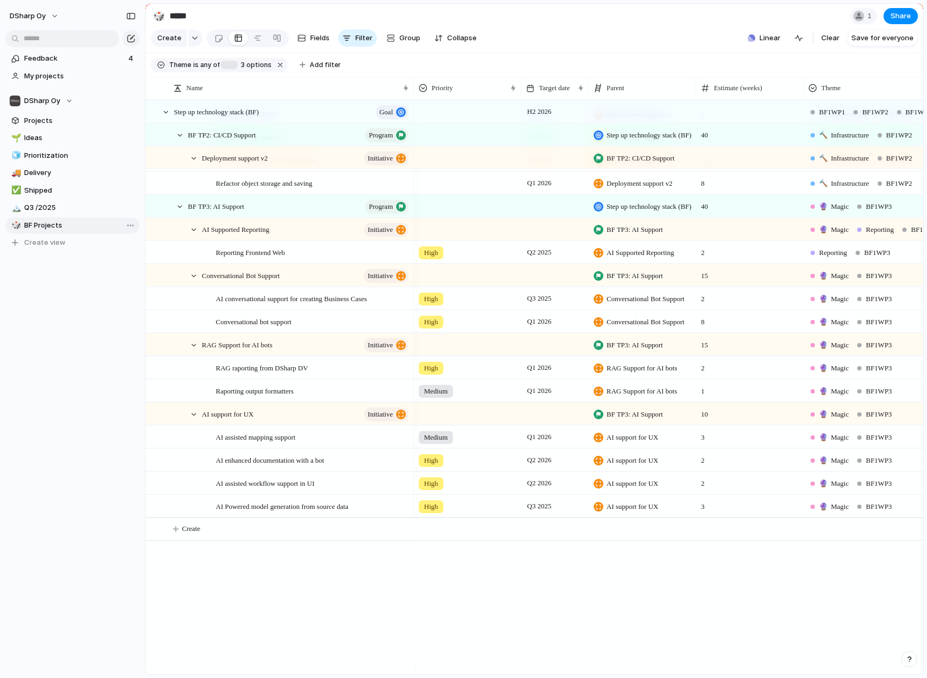
type input "**********"
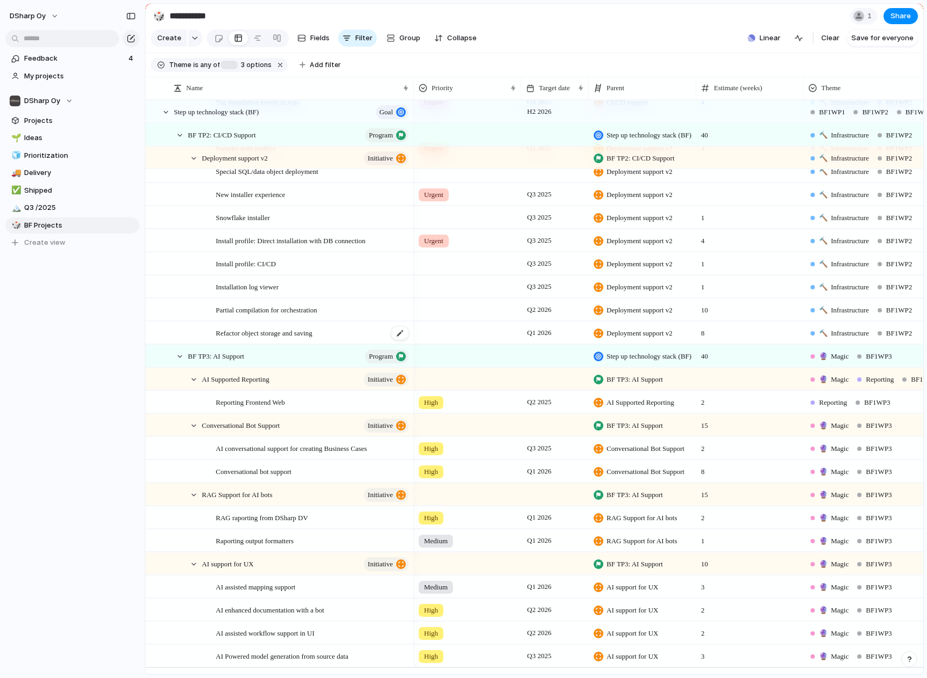
scroll to position [519, 0]
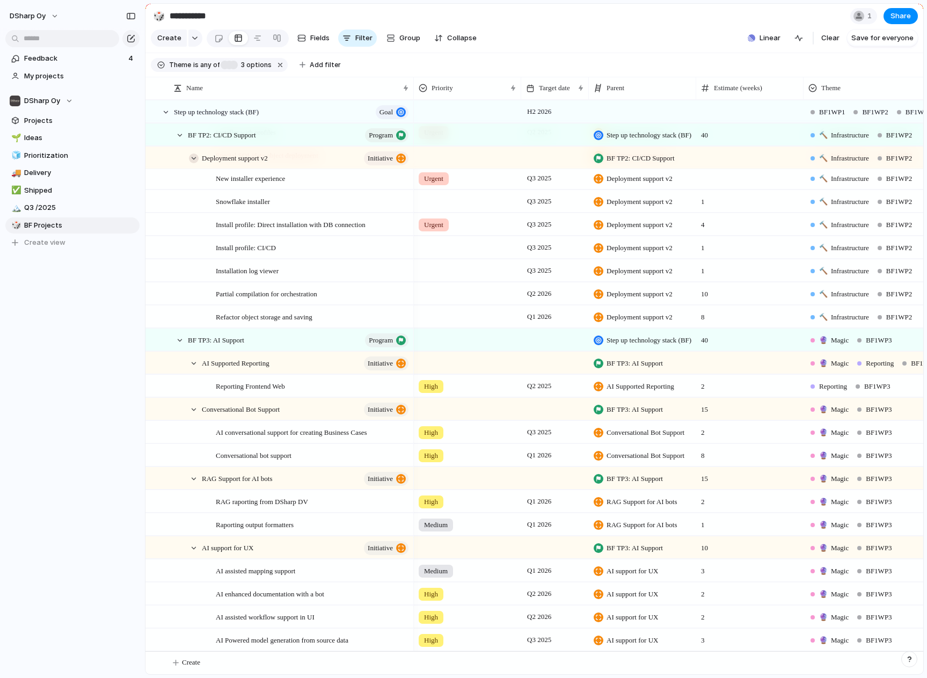
click at [192, 163] on div at bounding box center [194, 159] width 10 height 10
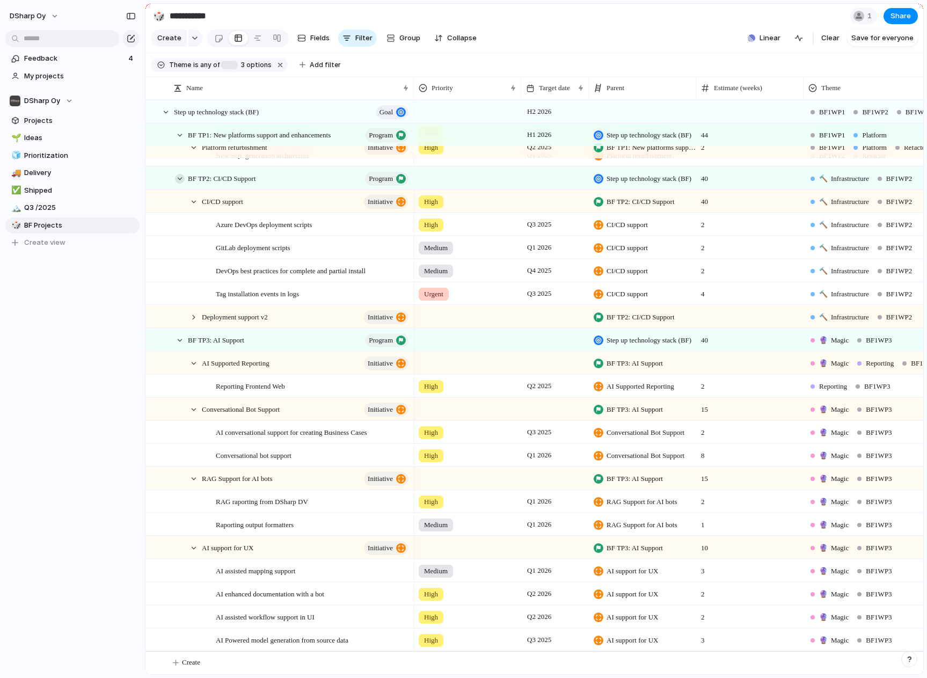
click at [182, 179] on div at bounding box center [180, 179] width 10 height 10
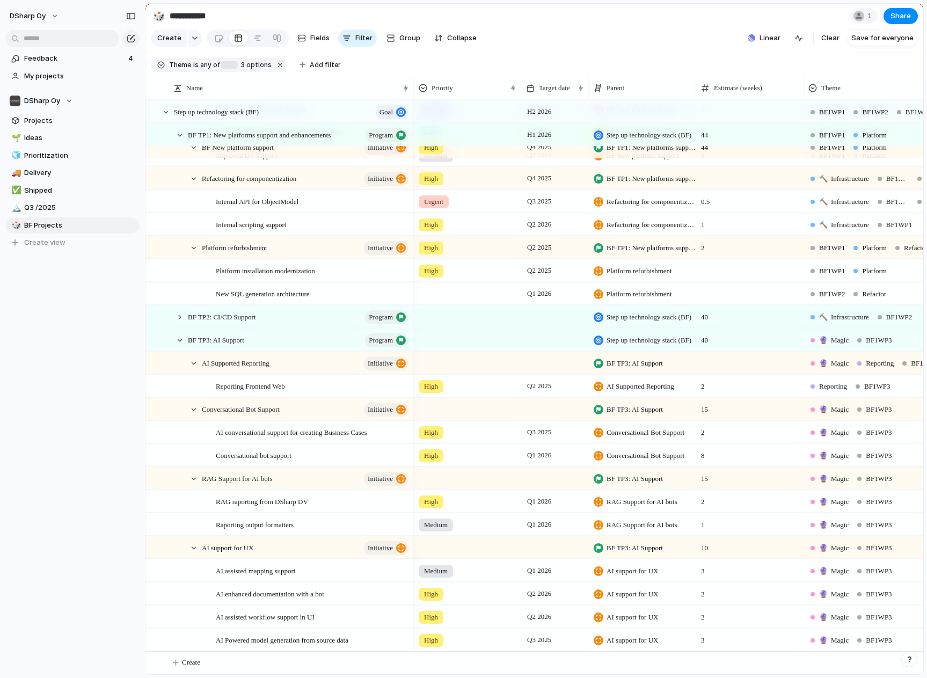
scroll to position [0, 0]
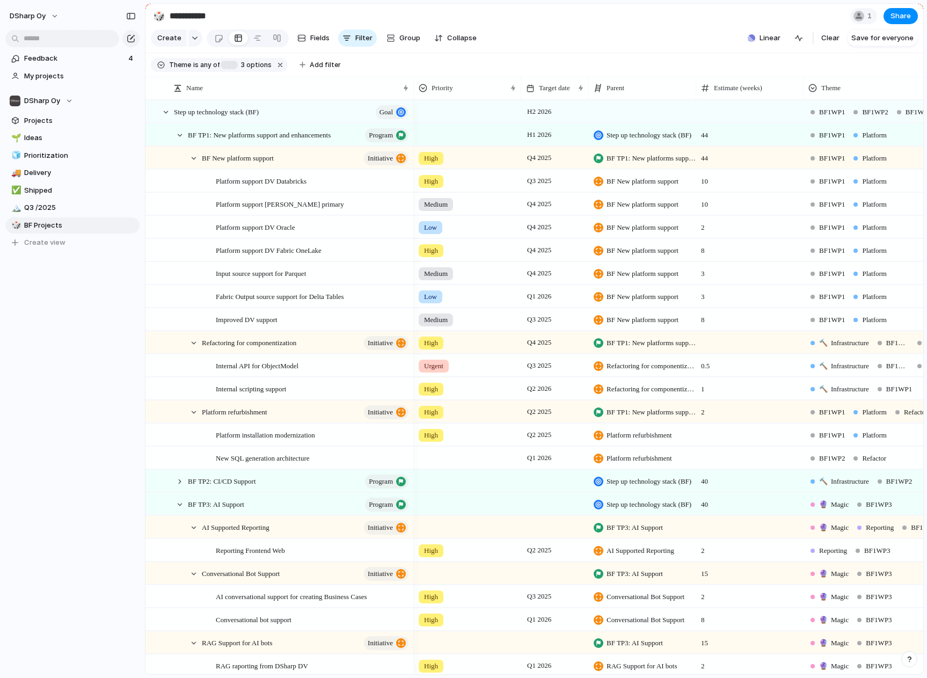
click at [186, 169] on div "BF New platform support initiative" at bounding box center [279, 158] width 267 height 22
click at [191, 163] on div at bounding box center [194, 159] width 10 height 10
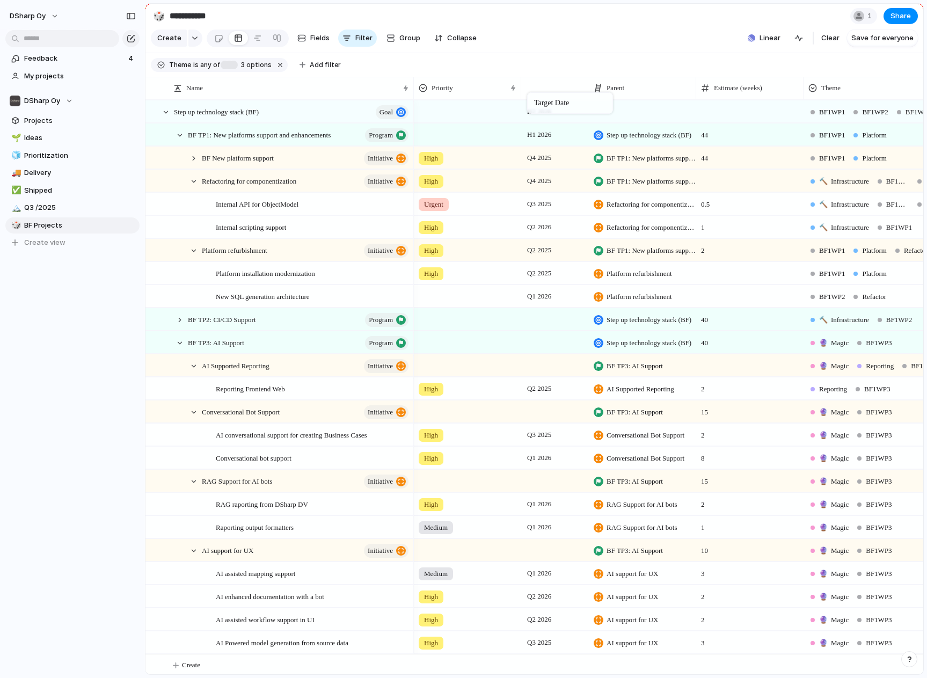
drag, startPoint x: 553, startPoint y: 95, endPoint x: 533, endPoint y: 95, distance: 19.9
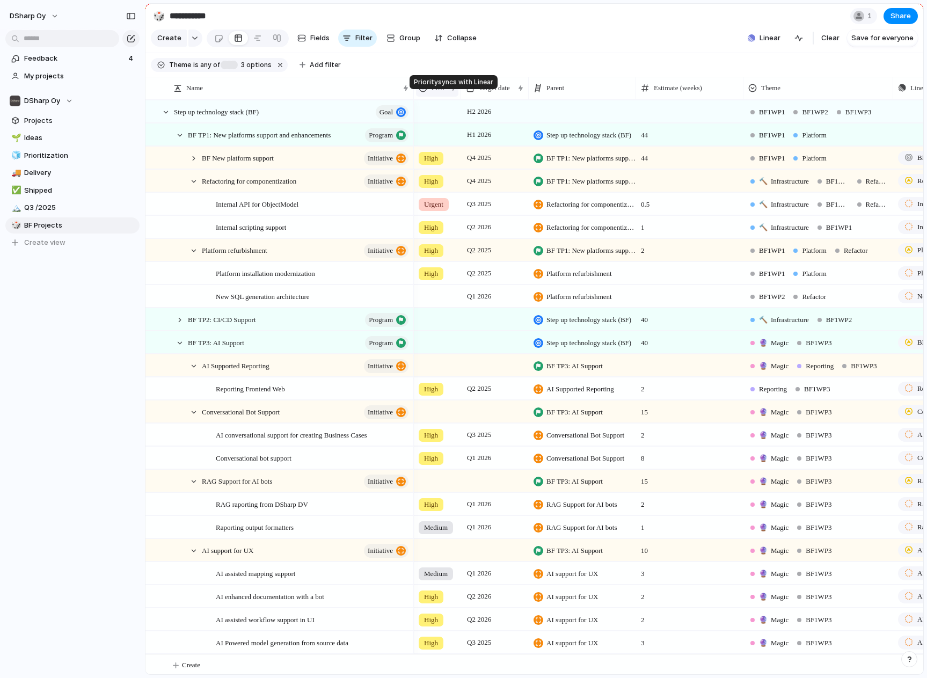
drag, startPoint x: 520, startPoint y: 93, endPoint x: 454, endPoint y: 97, distance: 66.1
click at [454, 97] on div "Priority" at bounding box center [437, 88] width 47 height 23
click at [286, 279] on span "Platform installation modernization" at bounding box center [265, 273] width 99 height 12
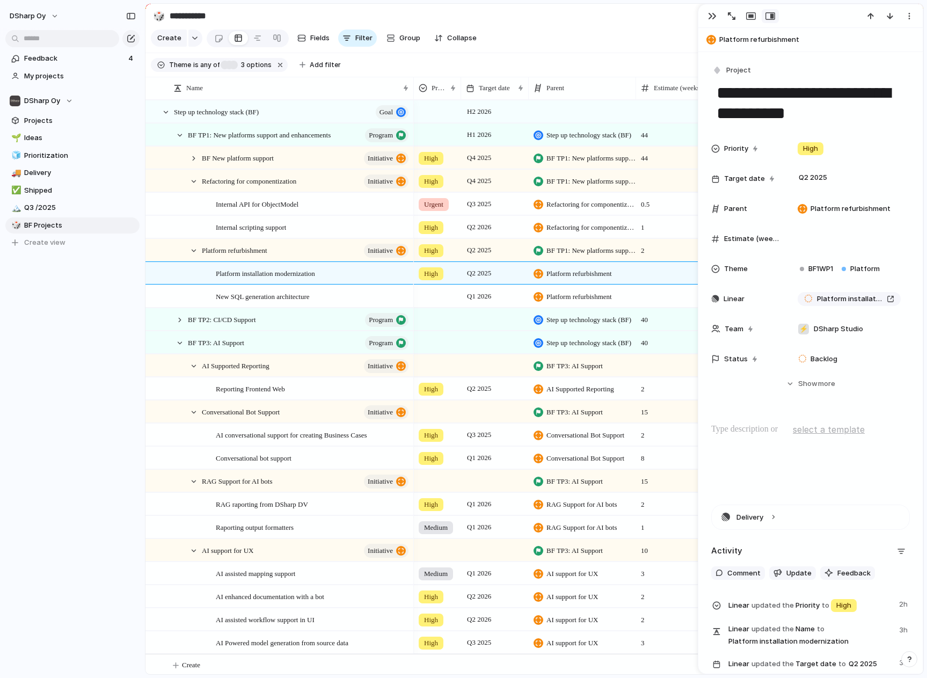
click at [743, 441] on div at bounding box center [811, 457] width 199 height 69
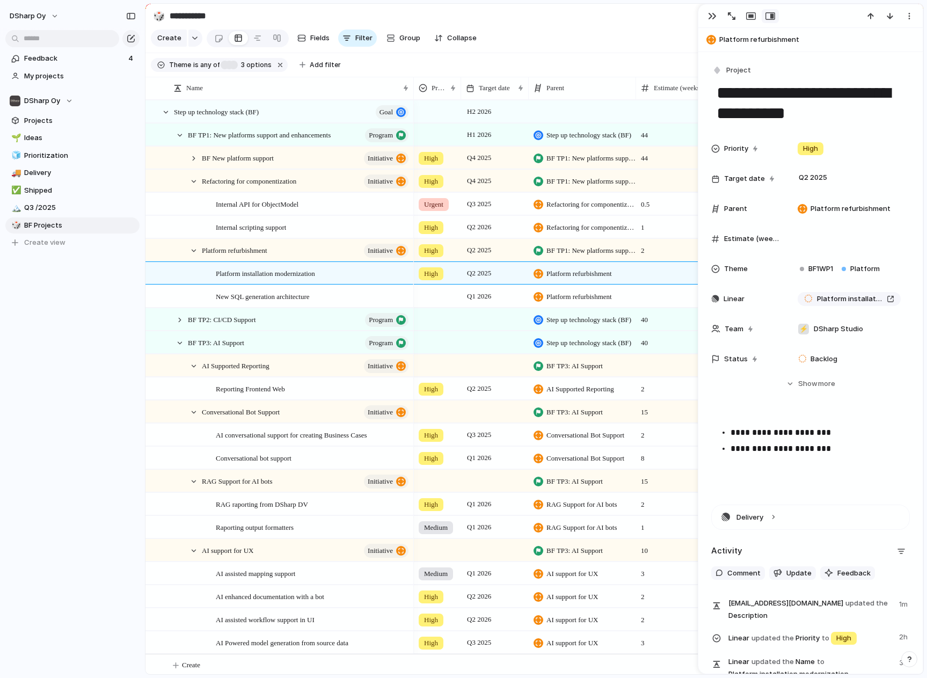
click at [45, 371] on div "DSharp Oy Feedback 4 My projects DSharp Oy Projects 🌱 Ideas 🧊 Prioritization 🚚 …" at bounding box center [72, 339] width 145 height 678
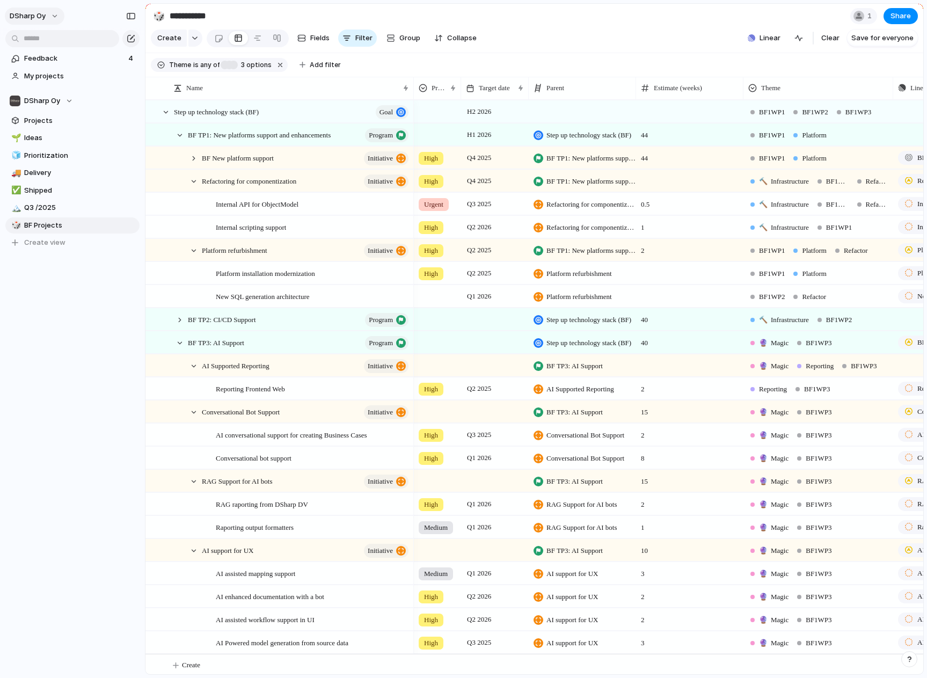
click at [45, 13] on span "DSharp Oy" at bounding box center [28, 16] width 36 height 11
click at [55, 42] on li "Settings" at bounding box center [52, 40] width 89 height 17
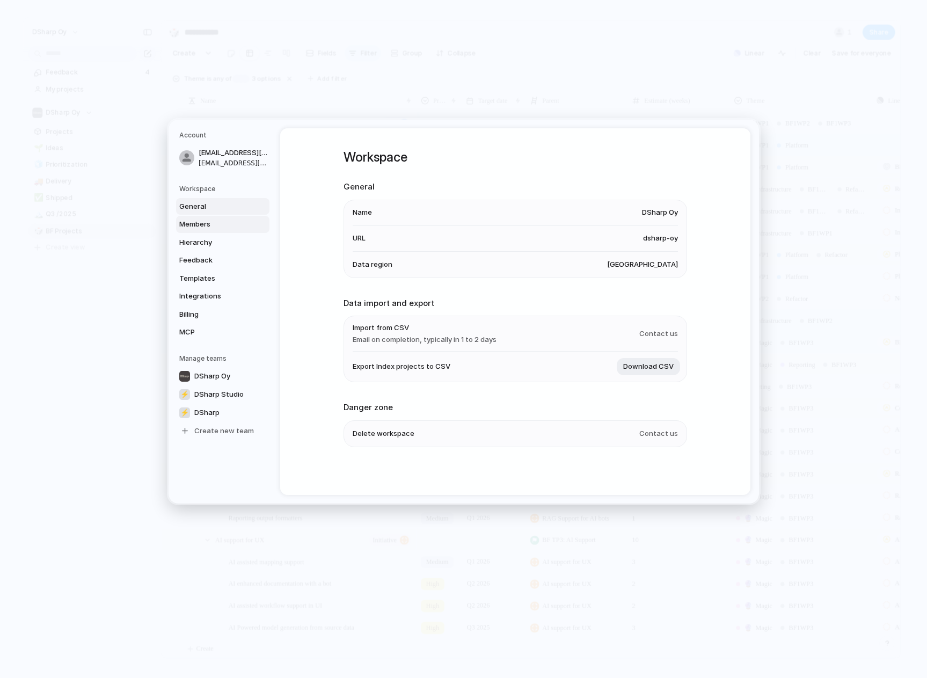
click at [201, 219] on span "Members" at bounding box center [213, 224] width 69 height 11
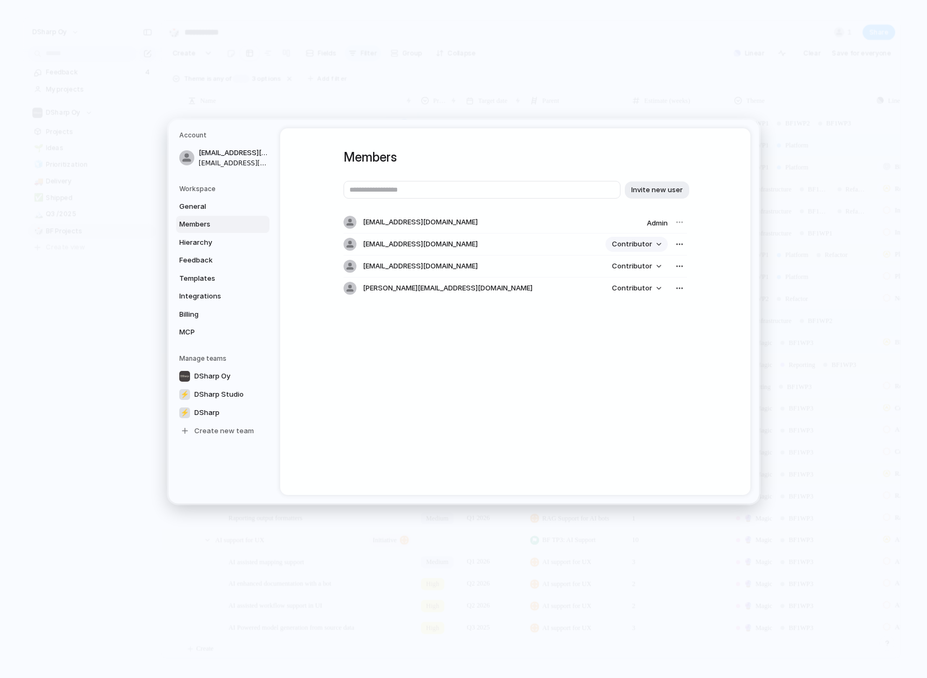
click at [652, 241] on button "Contributor" at bounding box center [637, 244] width 62 height 15
click at [190, 332] on span "MCP" at bounding box center [213, 332] width 69 height 11
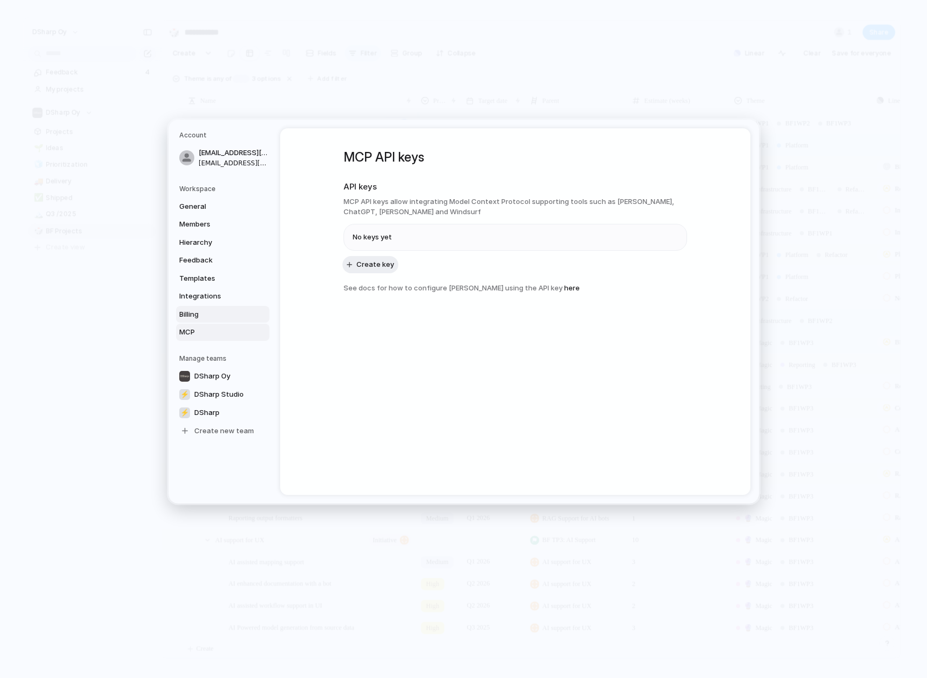
click at [195, 312] on span "Billing" at bounding box center [213, 314] width 69 height 11
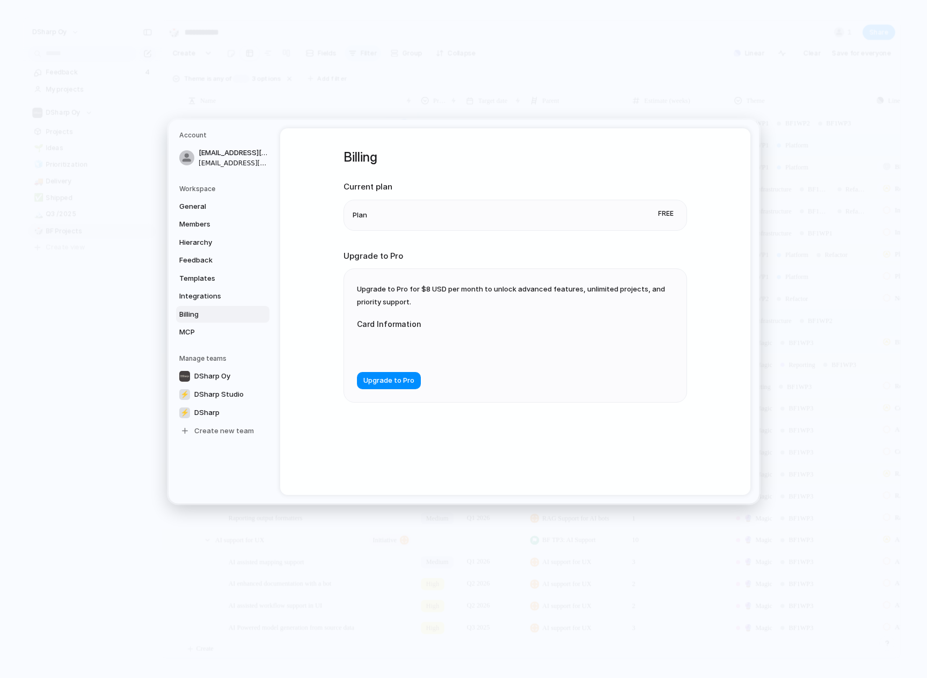
click at [424, 286] on span "Upgrade to Pro for $8 USD per month to unlock advanced features, unlimited proj…" at bounding box center [511, 295] width 308 height 21
click at [518, 287] on span "Upgrade to Pro for $8 USD per month to unlock advanced features, unlimited proj…" at bounding box center [511, 295] width 308 height 21
click at [202, 295] on span "Integrations" at bounding box center [213, 296] width 69 height 11
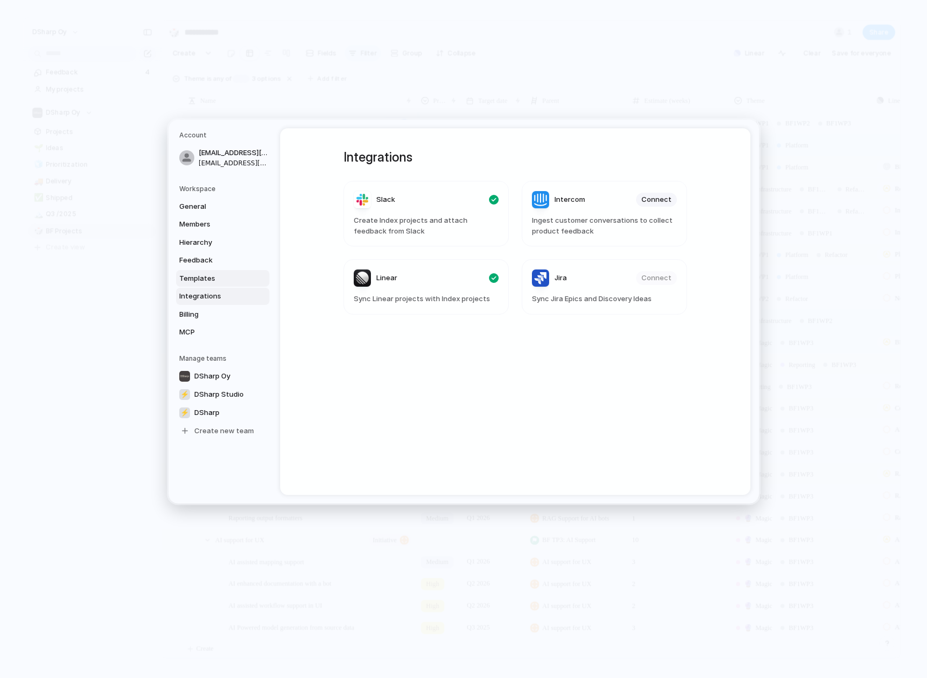
click at [218, 280] on span "Templates" at bounding box center [213, 278] width 69 height 11
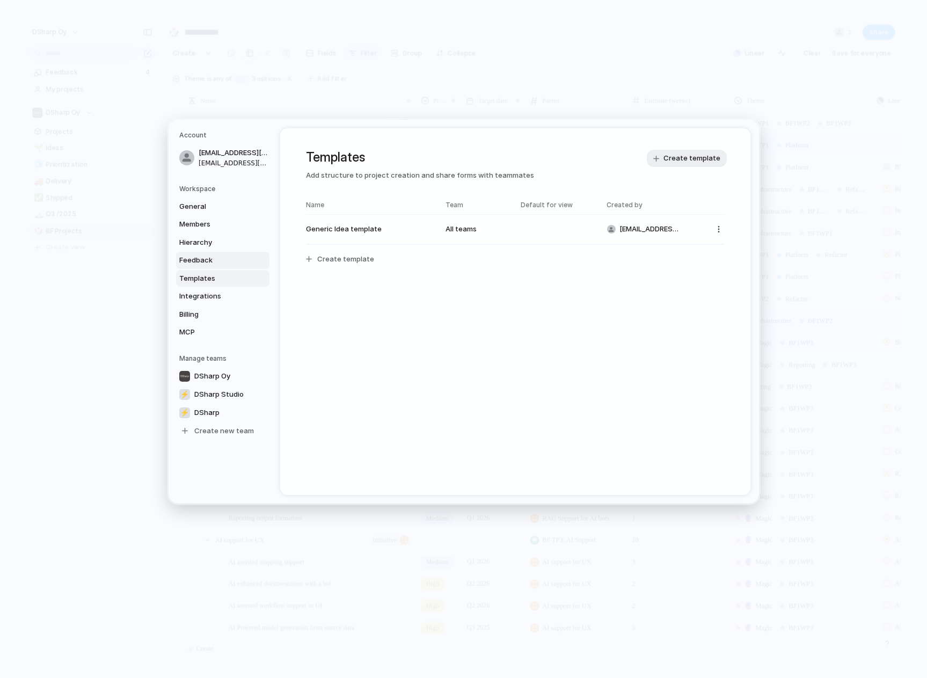
click at [211, 268] on link "Feedback" at bounding box center [222, 260] width 93 height 17
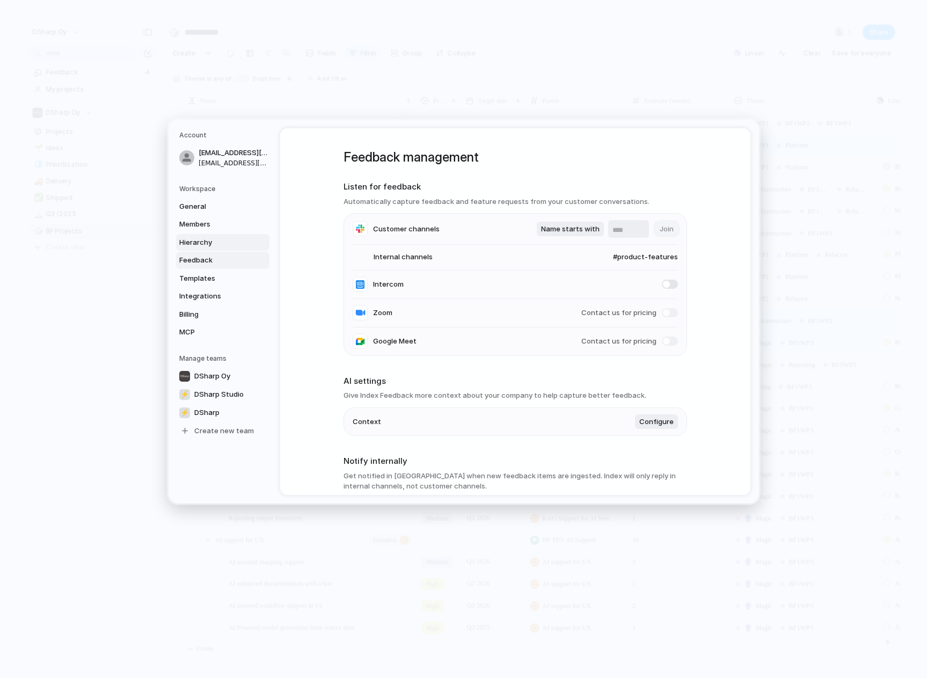
click at [188, 239] on span "Hierarchy" at bounding box center [213, 242] width 69 height 11
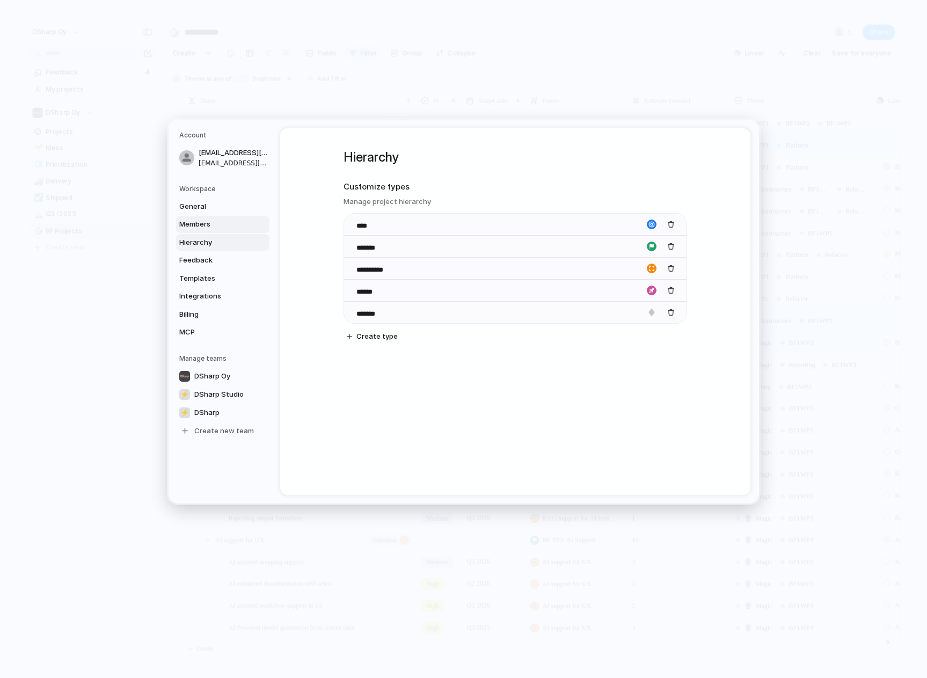
click at [196, 230] on link "Members" at bounding box center [222, 224] width 93 height 17
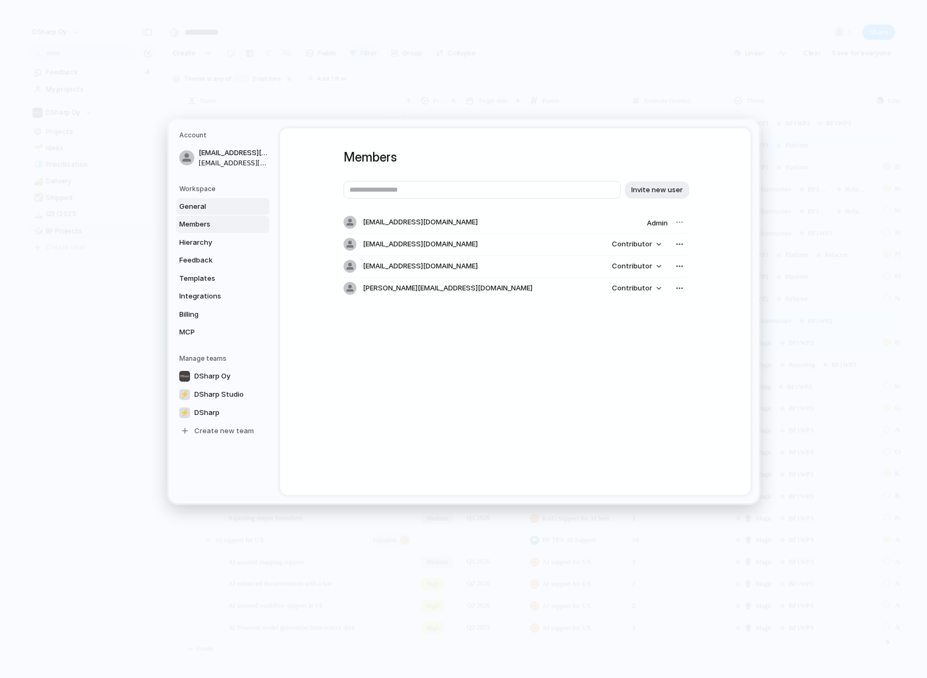
click at [198, 207] on span "General" at bounding box center [213, 206] width 69 height 11
